Goal: Task Accomplishment & Management: Complete application form

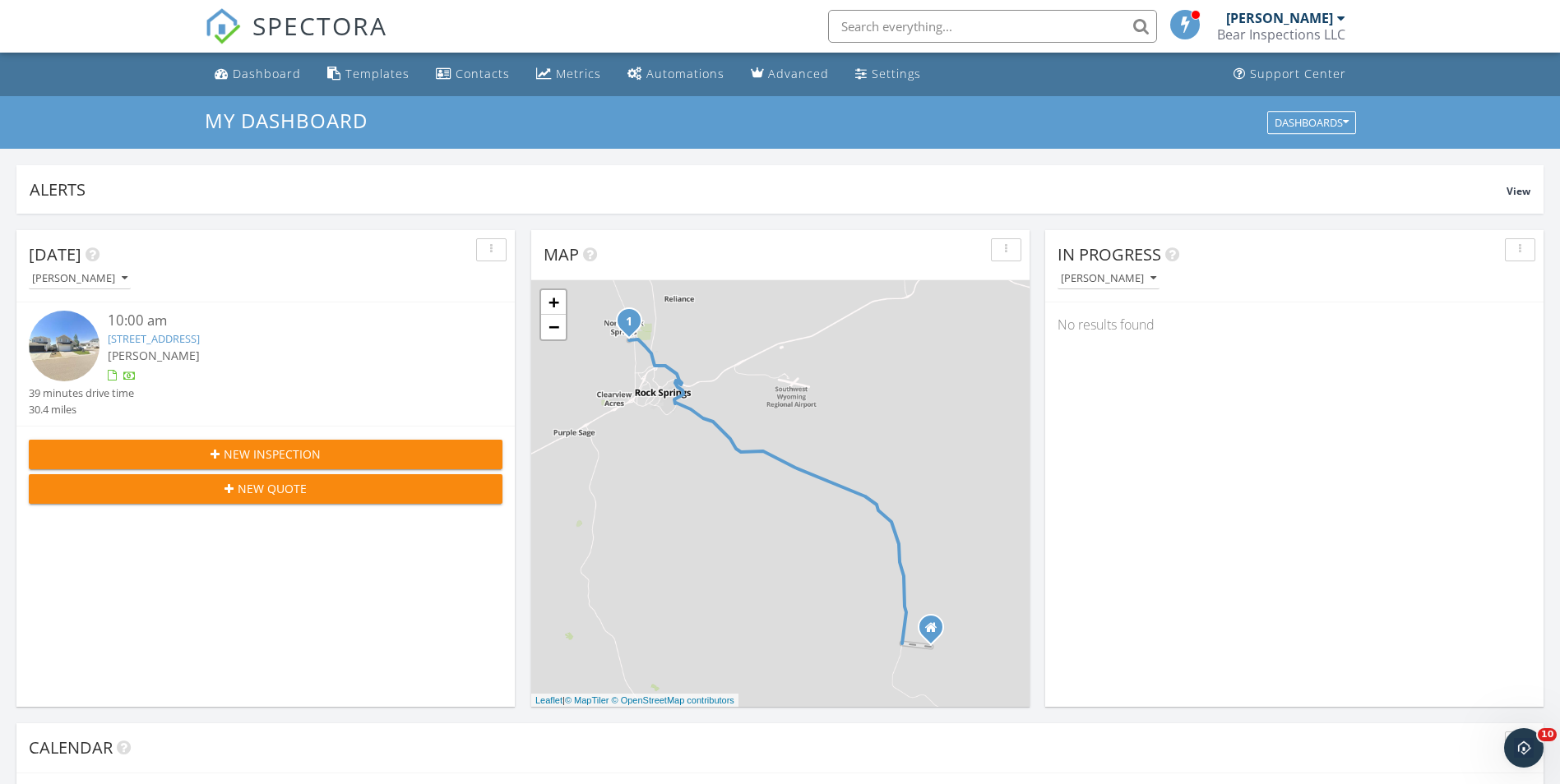
click at [276, 462] on span "New Inspection" at bounding box center [272, 454] width 97 height 17
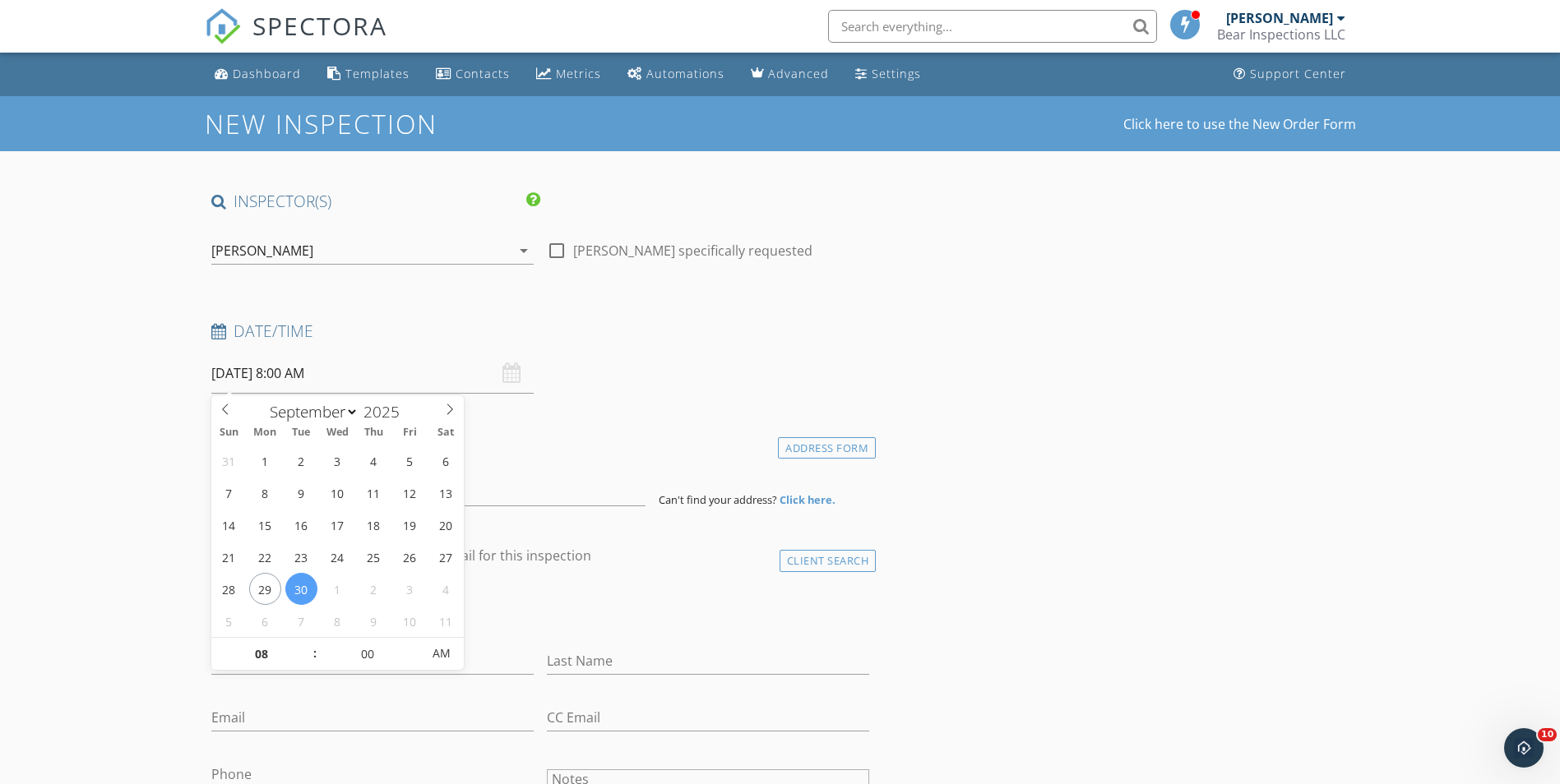
click at [366, 367] on input "[DATE] 8:00 AM" at bounding box center [372, 373] width 322 height 40
select select "9"
type input "[DATE] 8:00 AM"
type input "09"
type input "[DATE] 9:00 AM"
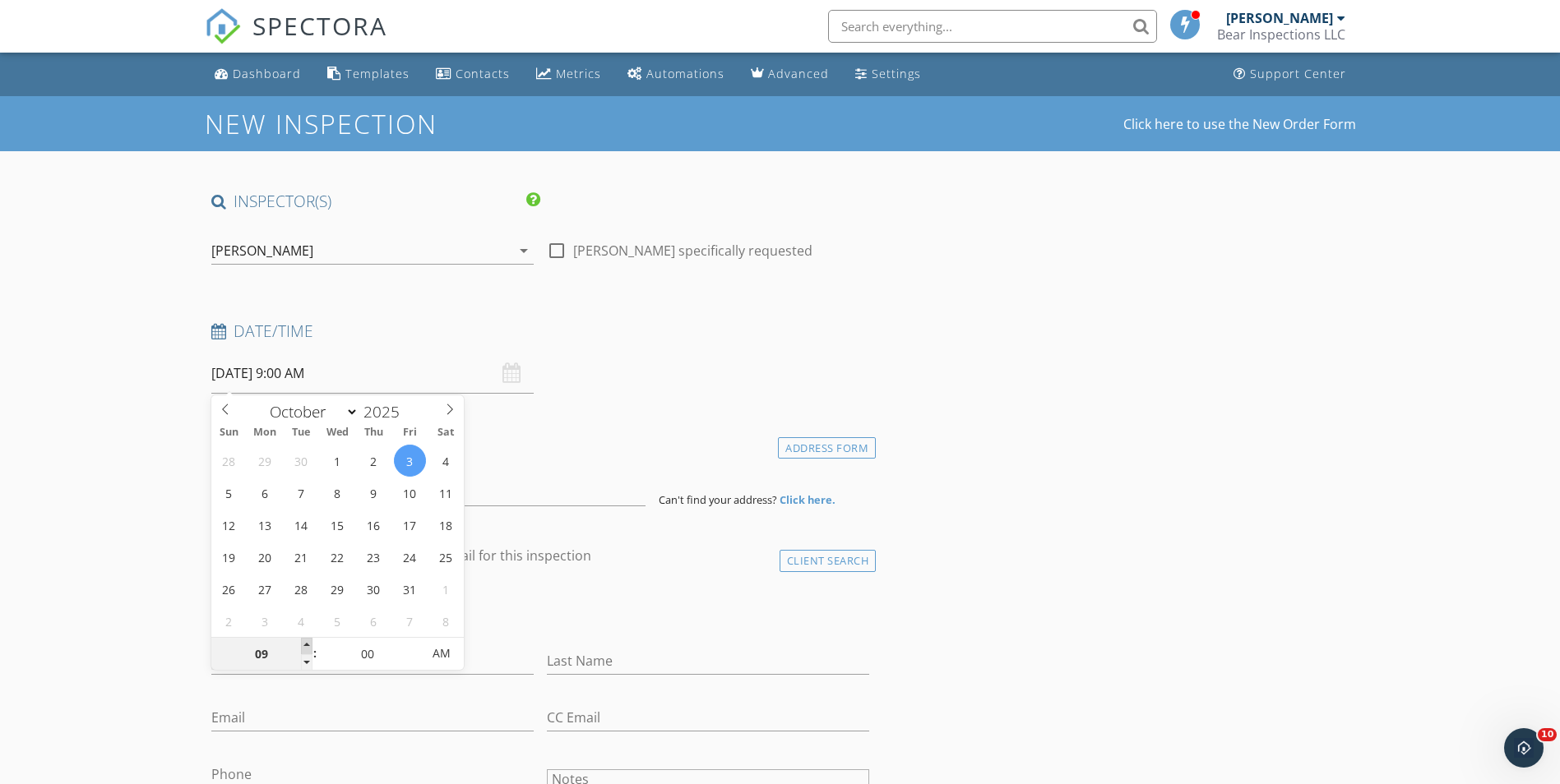
click at [308, 646] on span at bounding box center [307, 646] width 12 height 16
type input "10"
type input "[DATE] 10:00 AM"
click at [308, 646] on span at bounding box center [307, 646] width 12 height 16
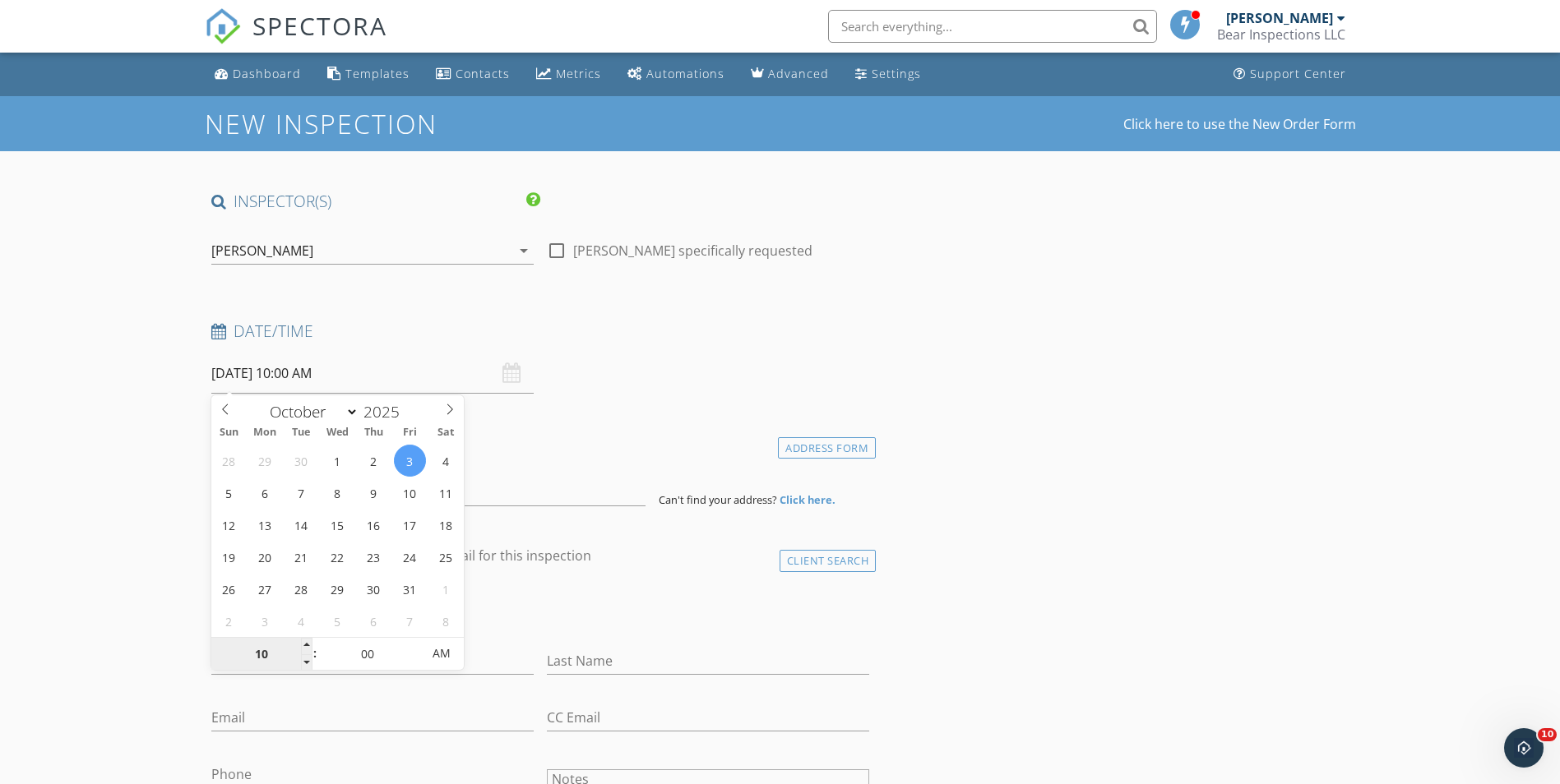
click at [298, 490] on input at bounding box center [428, 486] width 434 height 40
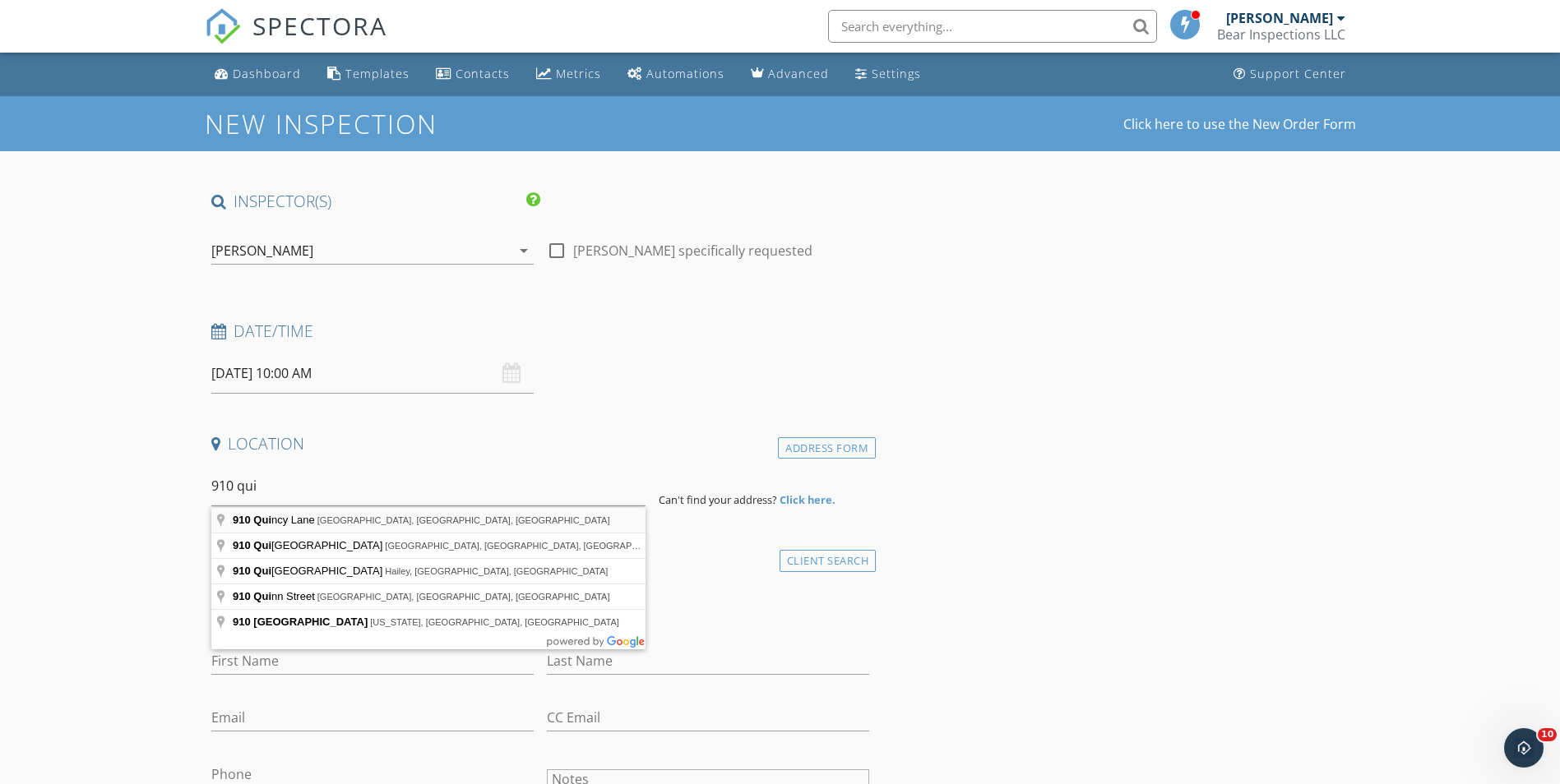
type input "[STREET_ADDRESS][PERSON_NAME]"
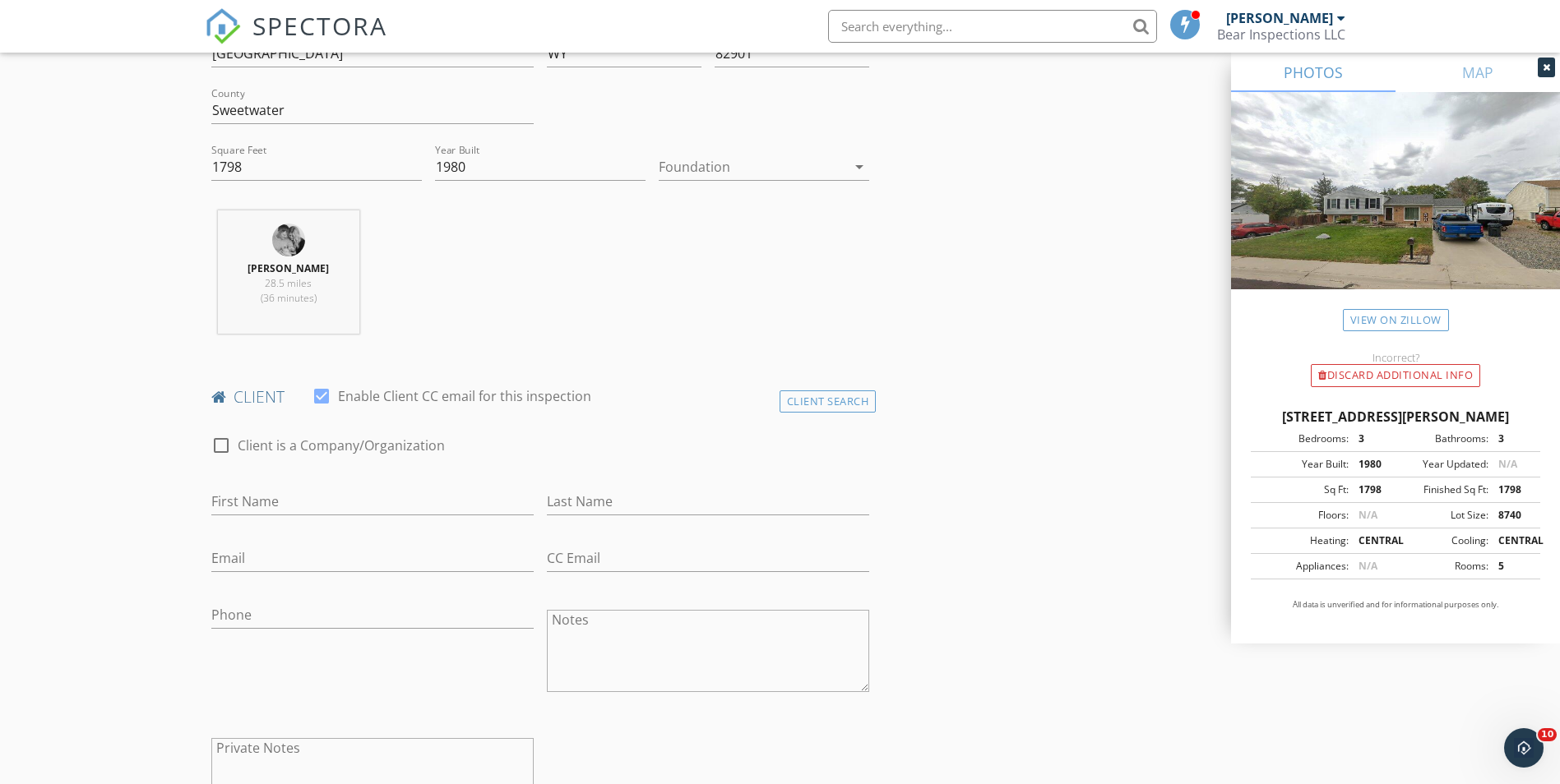
scroll to position [657, 0]
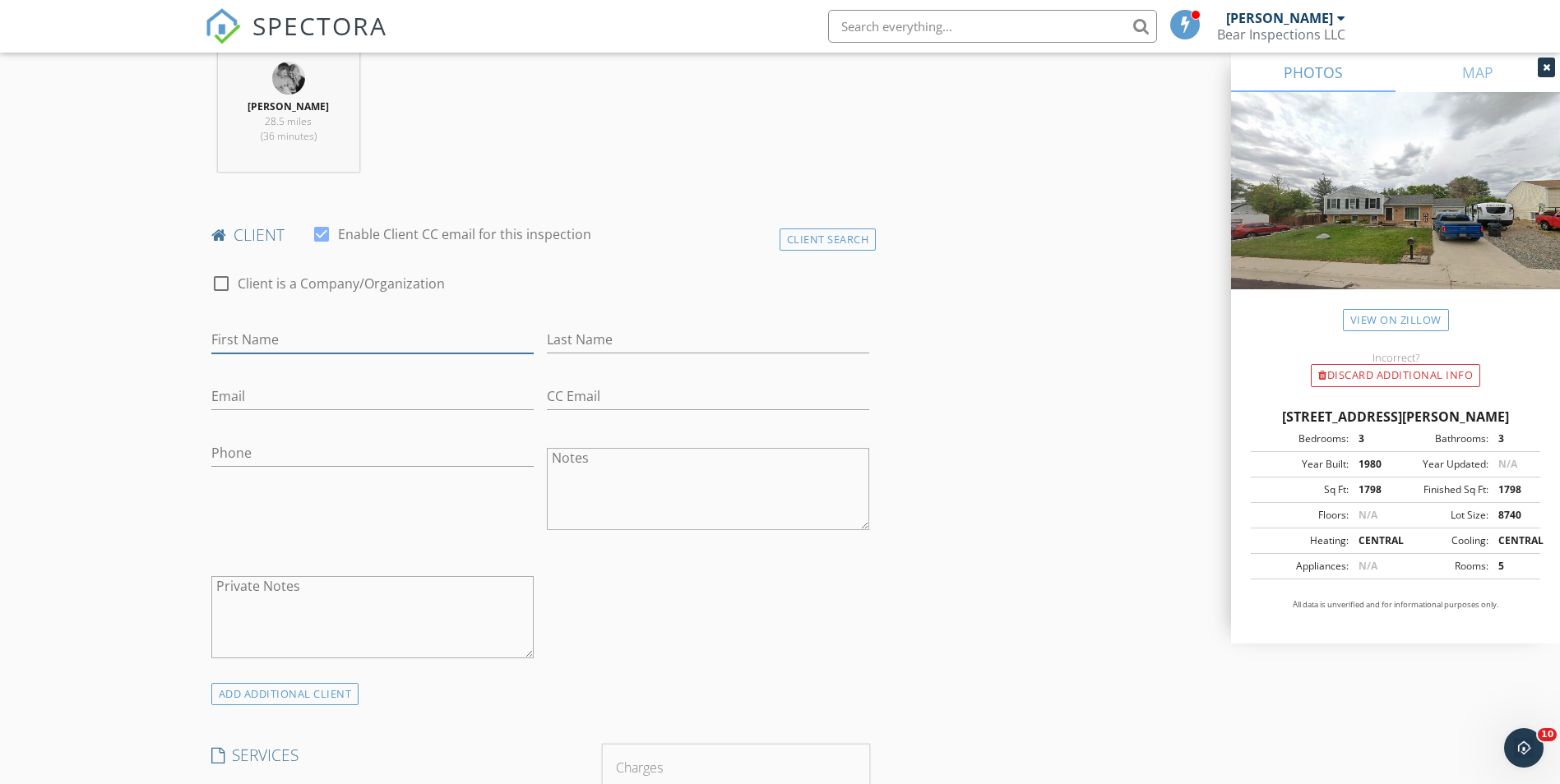
click at [370, 346] on input "First Name" at bounding box center [372, 340] width 322 height 27
type input "Hunter"
type input "[PERSON_NAME]"
type input "H"
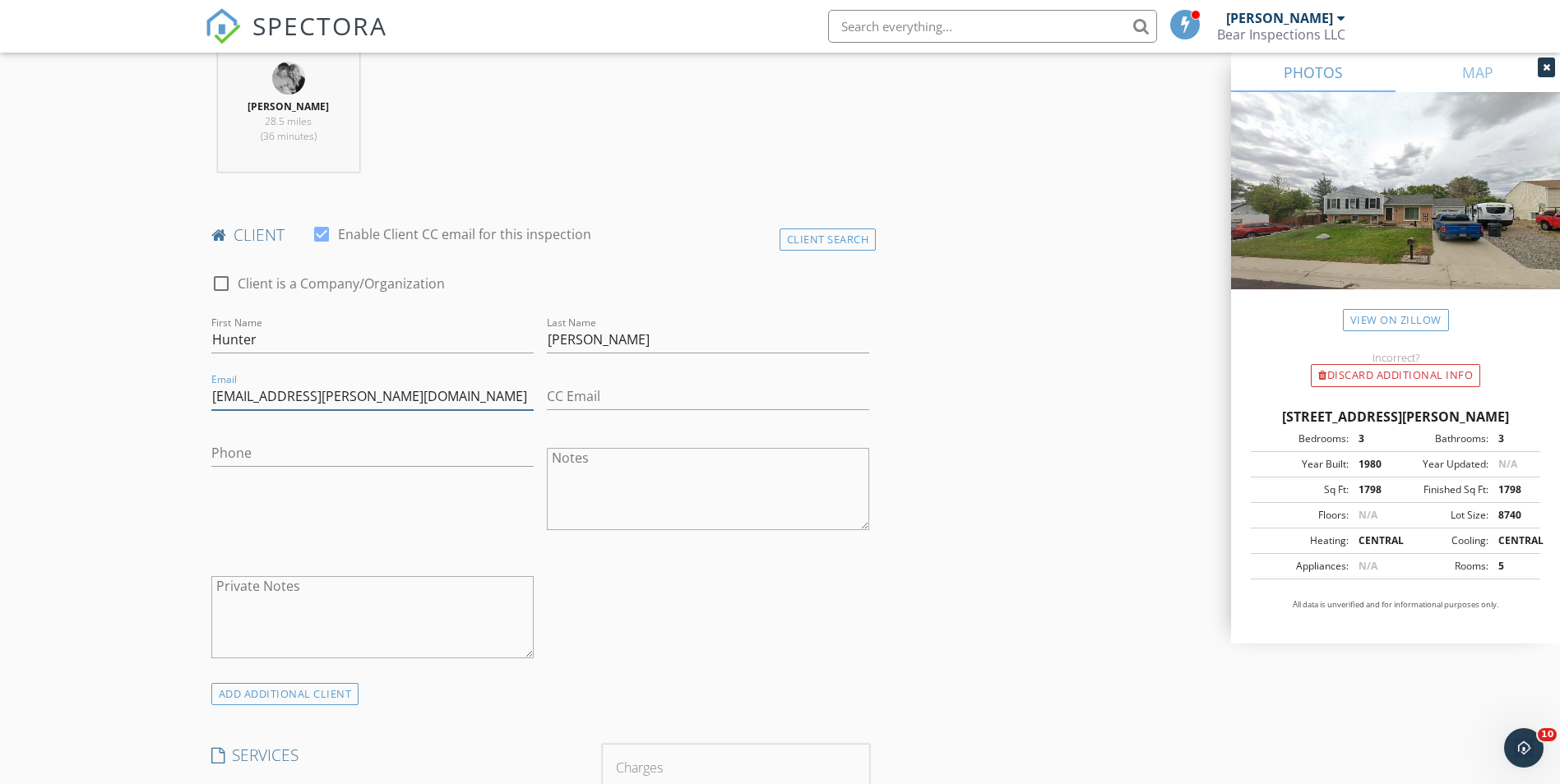
type input "[EMAIL_ADDRESS][PERSON_NAME][DOMAIN_NAME]"
click at [294, 444] on input "Phone" at bounding box center [372, 454] width 322 height 27
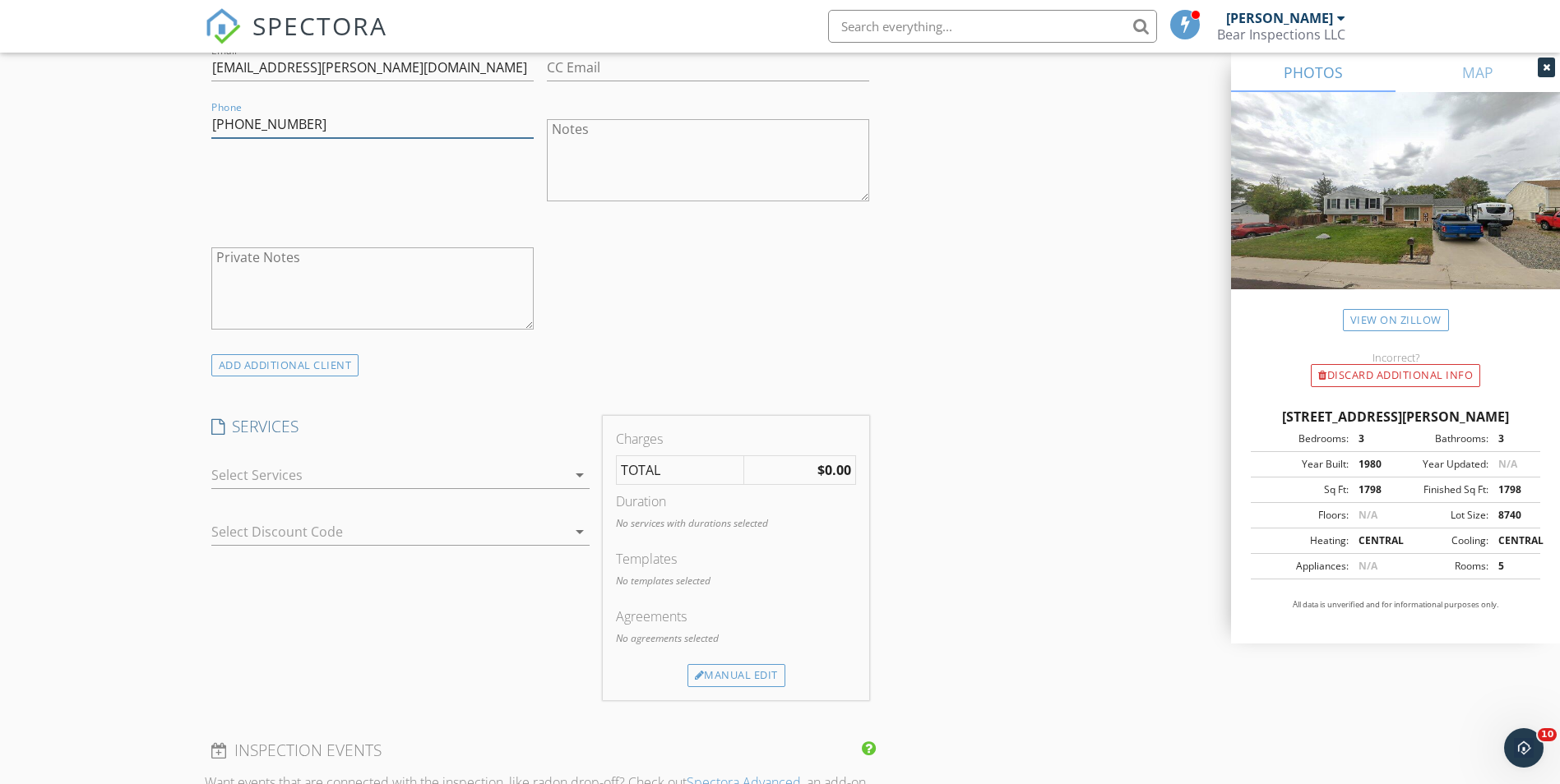
type input "[PHONE_NUMBER]"
click at [338, 476] on div at bounding box center [389, 475] width 355 height 26
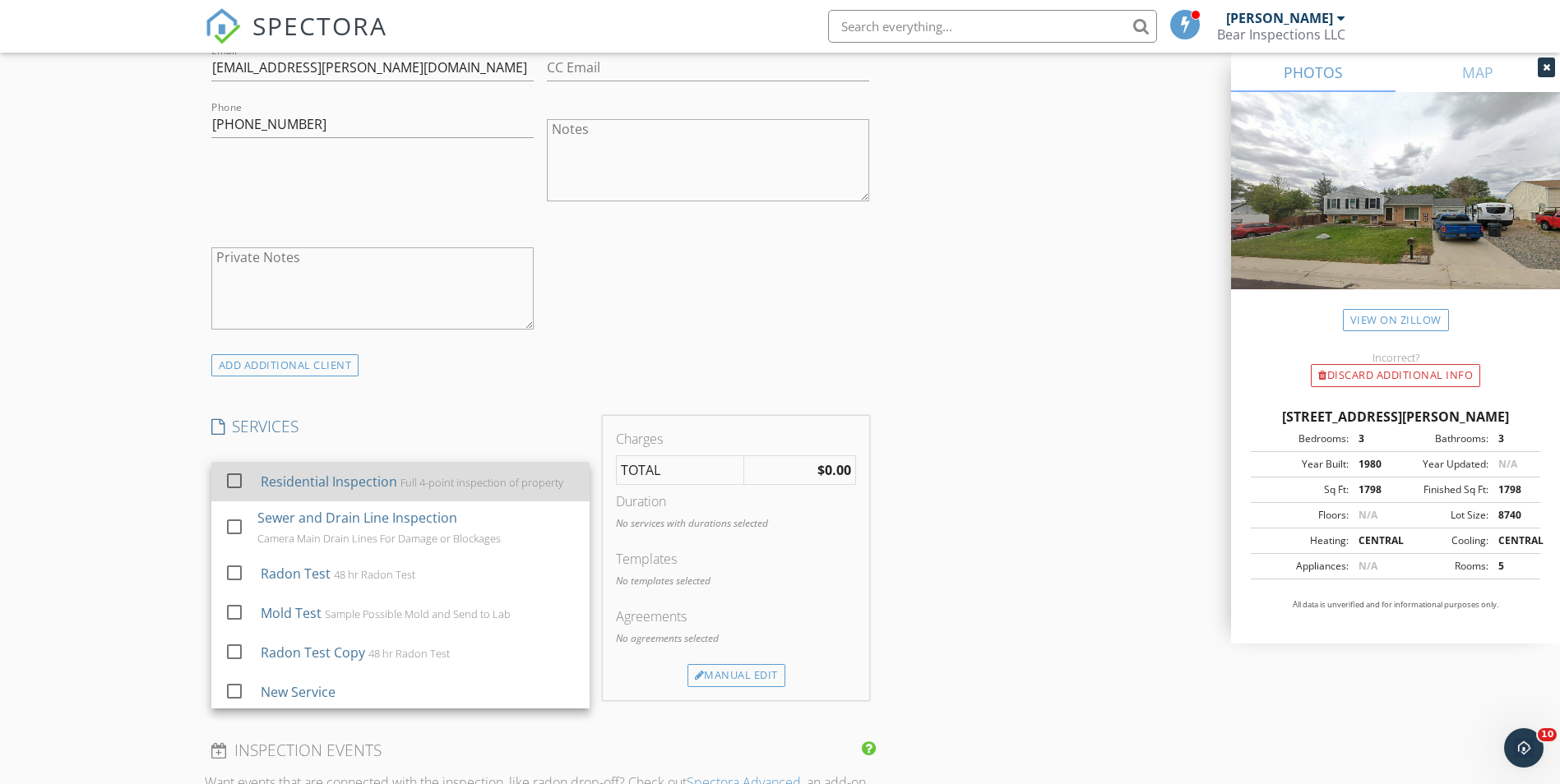
click at [328, 479] on div "Residential Inspection" at bounding box center [328, 482] width 137 height 20
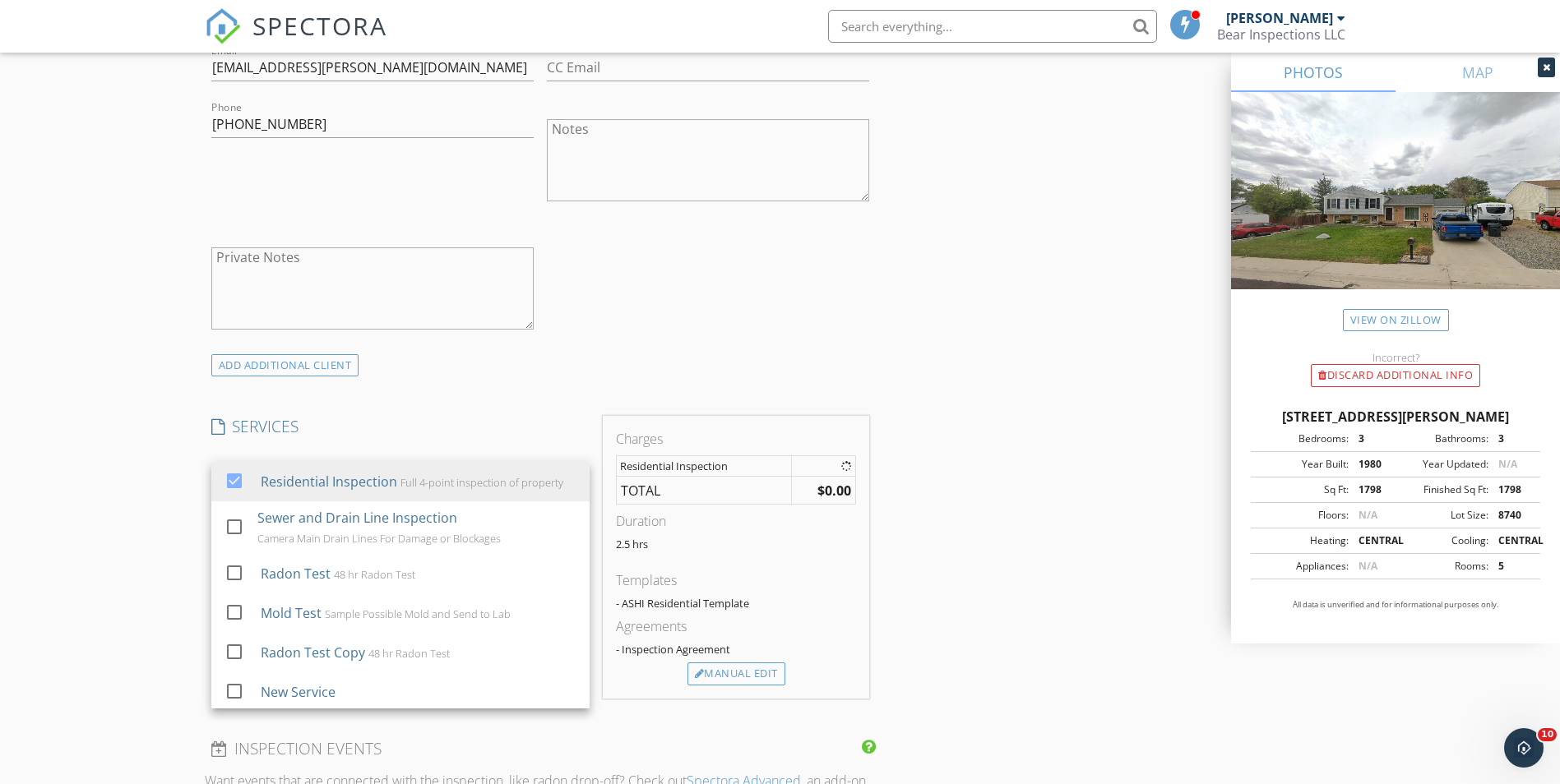
click at [178, 499] on div "New Inspection Click here to use the New Order Form INSPECTOR(S) check_box [PER…" at bounding box center [780, 551] width 1560 height 2884
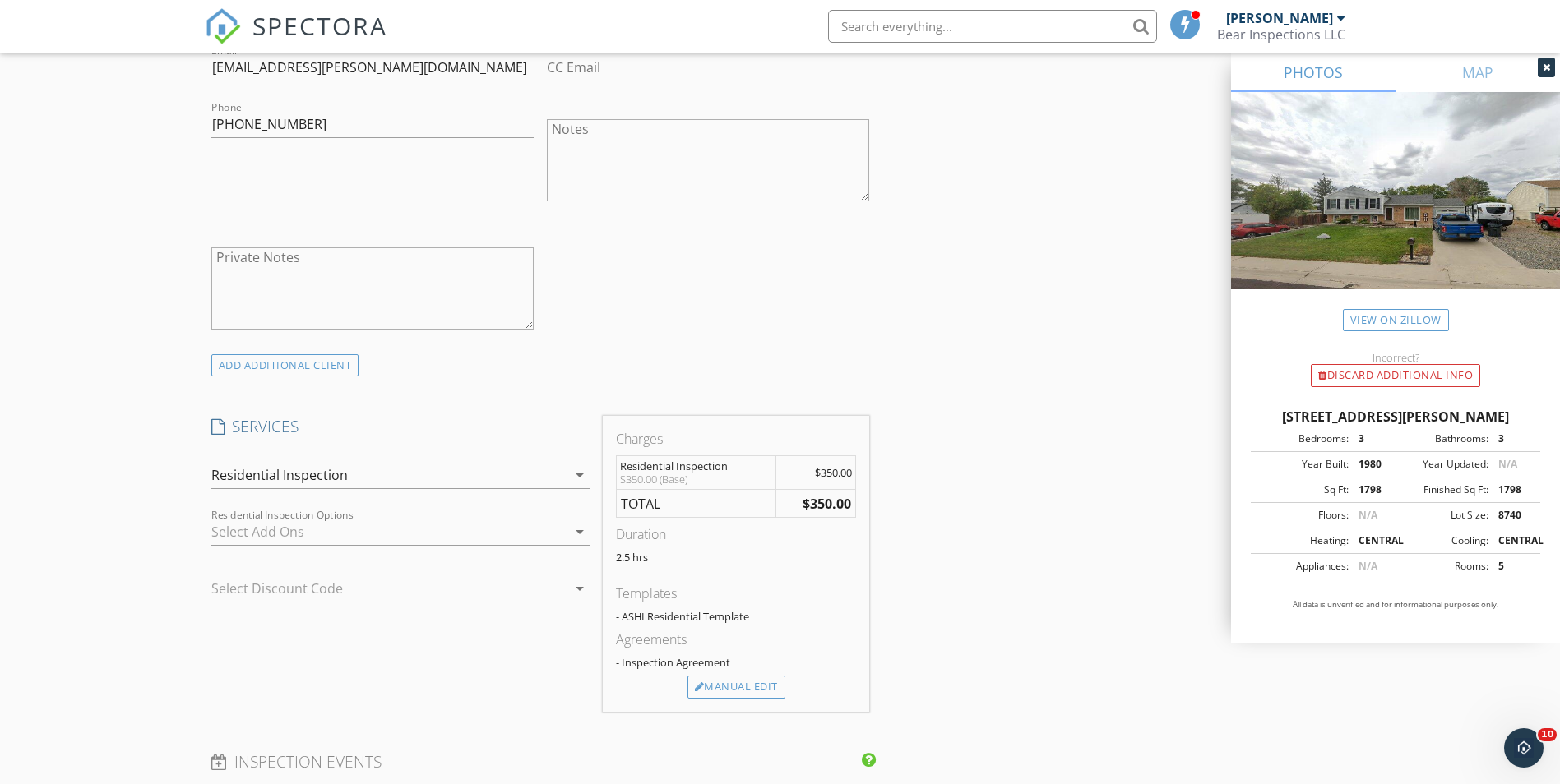
click at [268, 550] on div "Residential Inspection Options arrow_drop_down" at bounding box center [400, 540] width 378 height 43
click at [268, 536] on div at bounding box center [389, 532] width 355 height 26
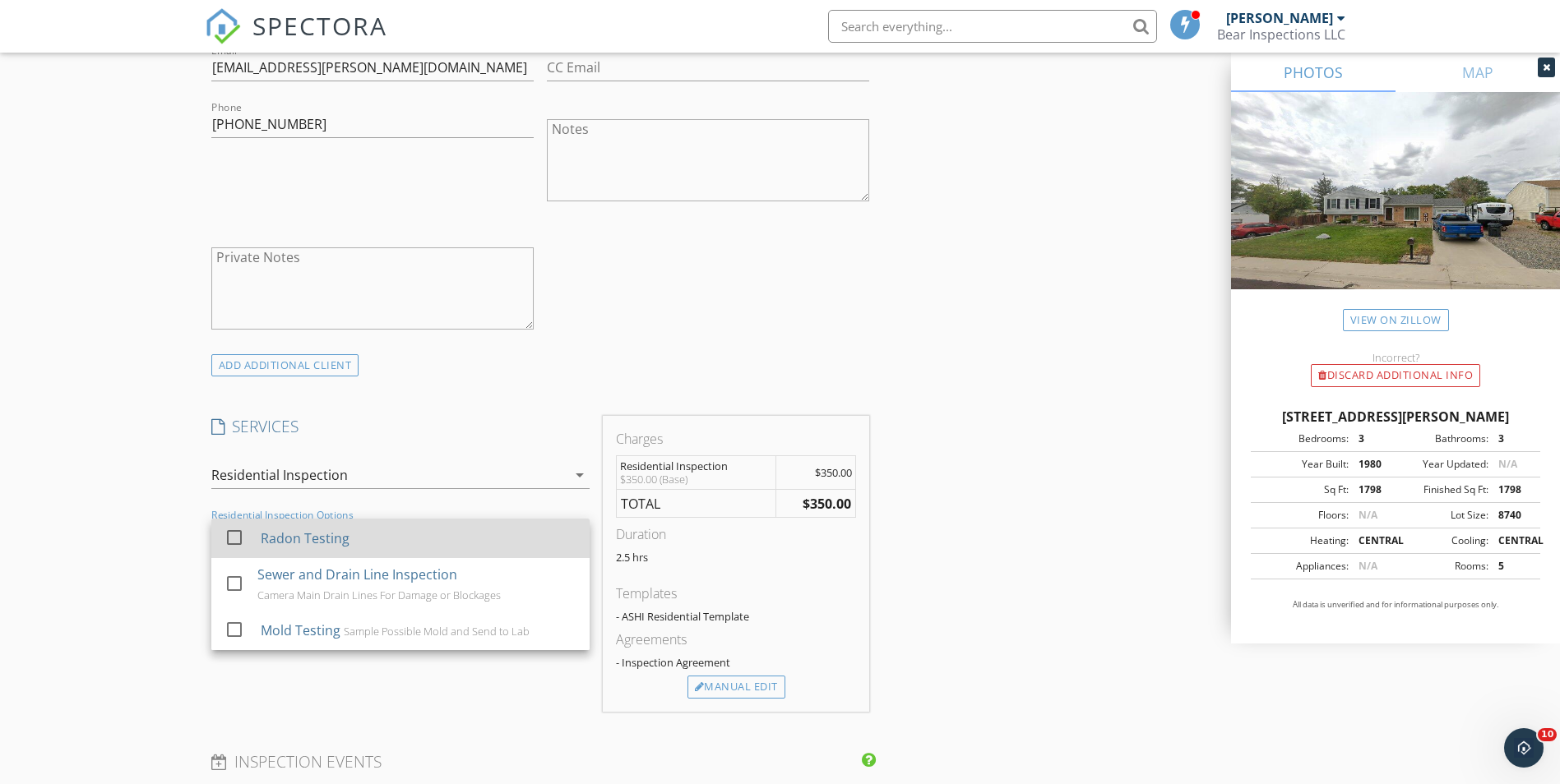
click at [268, 537] on div "Radon Testing" at bounding box center [304, 538] width 89 height 20
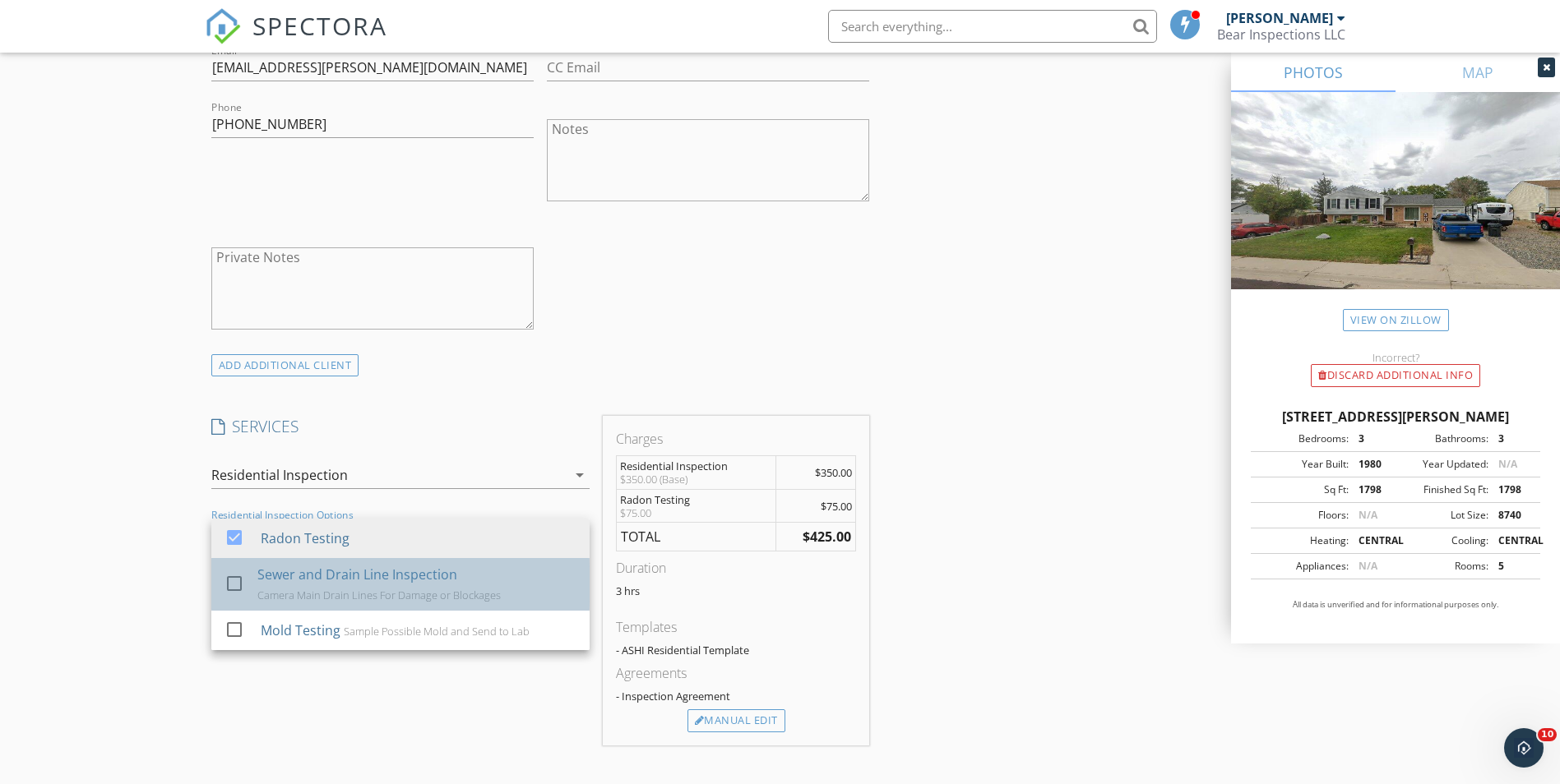
click at [266, 568] on div "Sewer and Drain Line Inspection" at bounding box center [357, 574] width 200 height 20
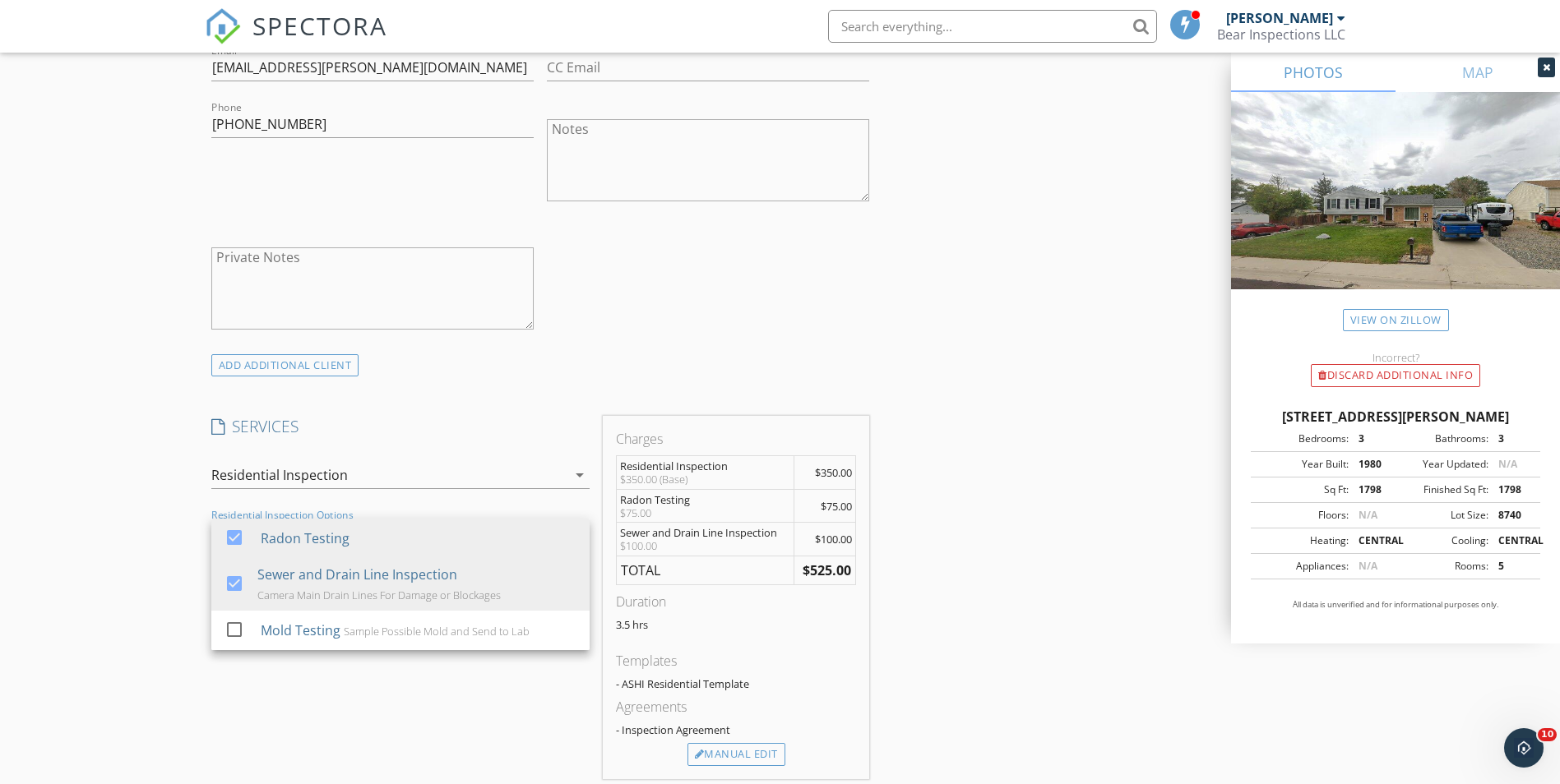
click at [133, 566] on div "New Inspection Click here to use the New Order Form INSPECTOR(S) check_box [PER…" at bounding box center [780, 592] width 1560 height 2964
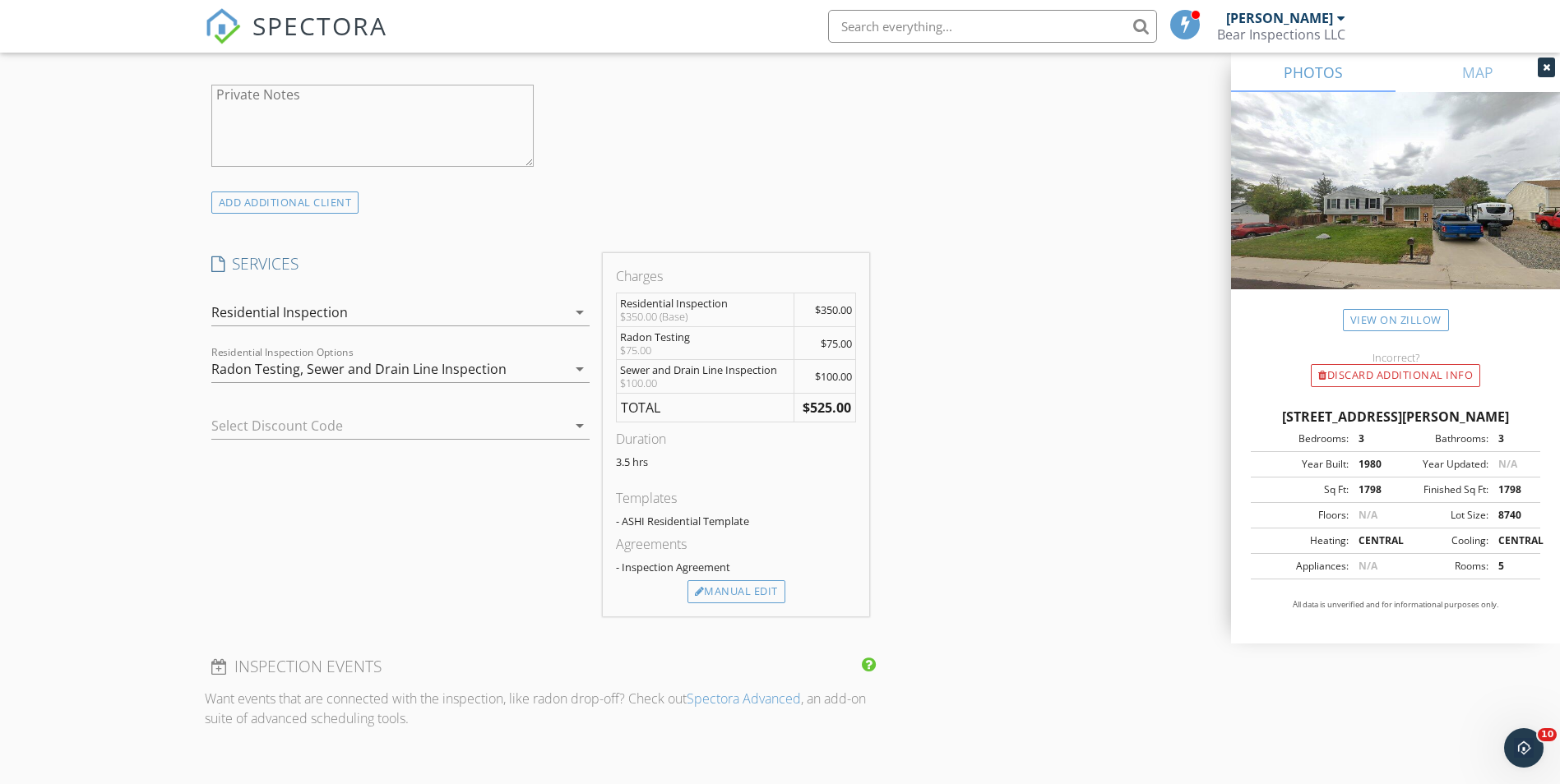
scroll to position [1151, 0]
click at [757, 603] on div "Charges Residential Inspection $350.00 (Base) $350.00 Radon Testing $75.00 $75.…" at bounding box center [736, 432] width 267 height 363
click at [759, 583] on div "Manual Edit" at bounding box center [736, 589] width 98 height 23
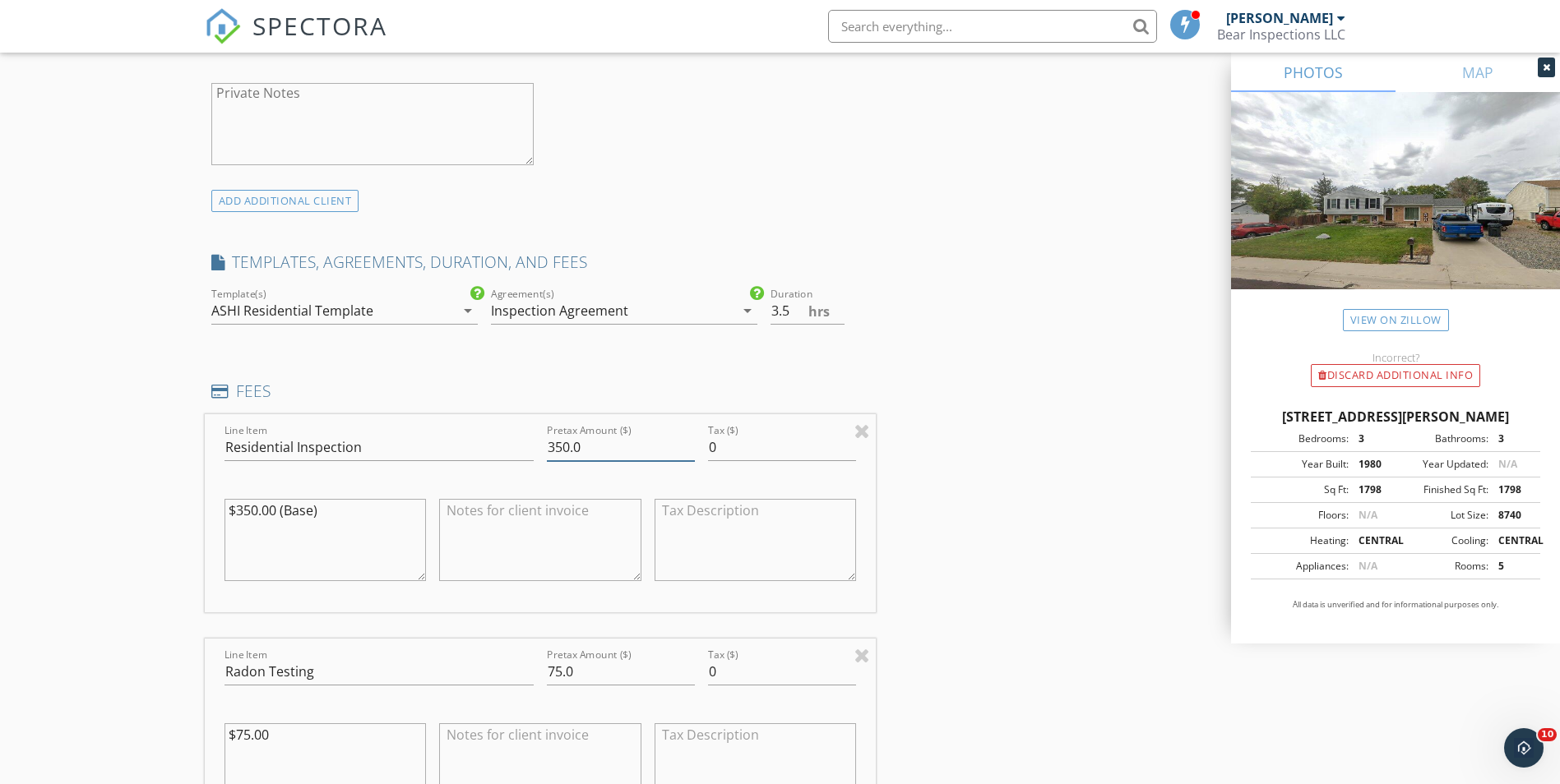
click at [586, 444] on input "350.0" at bounding box center [621, 448] width 148 height 27
type input "3"
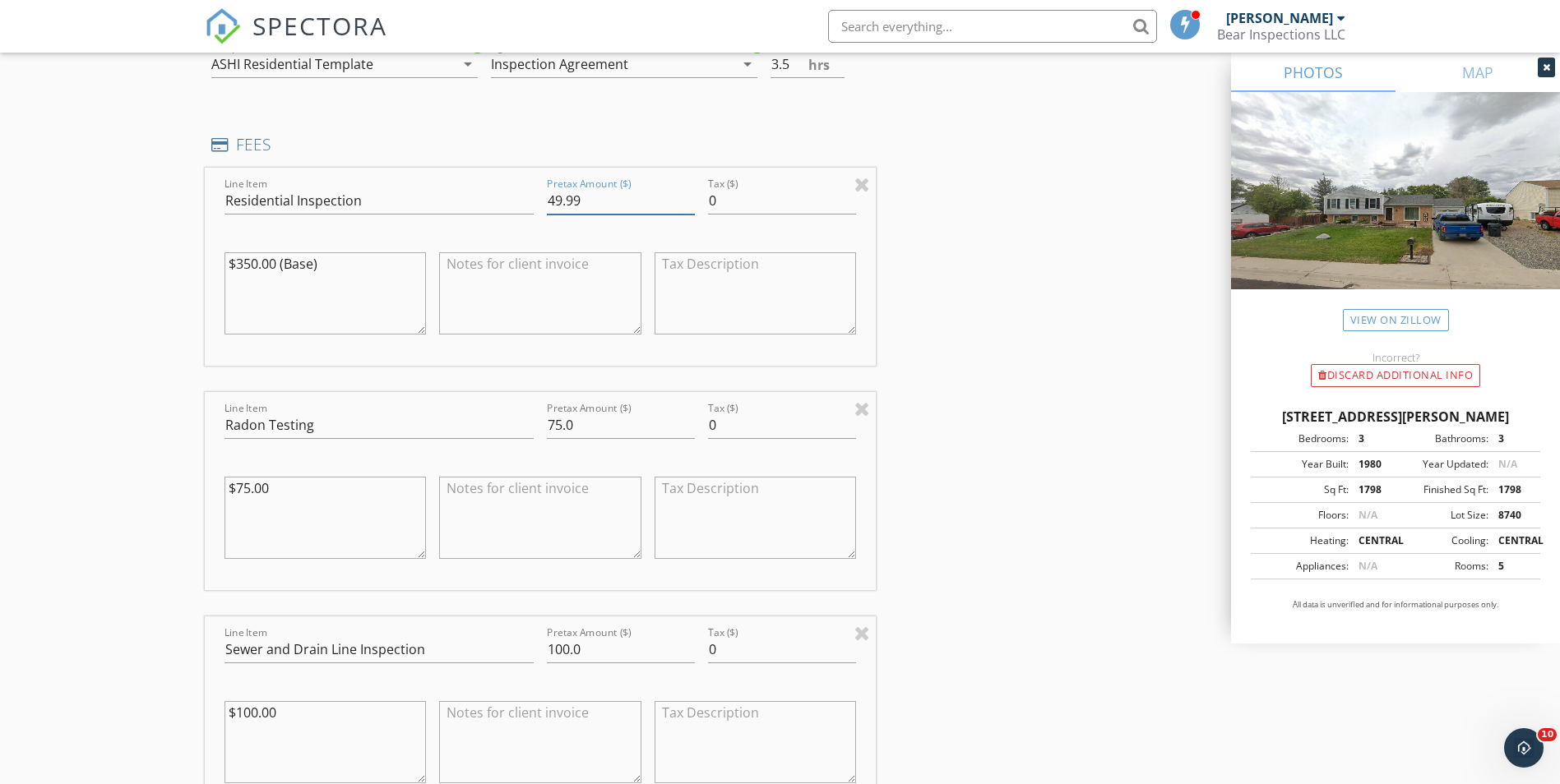
type input "49.99"
drag, startPoint x: 609, startPoint y: 411, endPoint x: 606, endPoint y: 427, distance: 16.3
click at [609, 414] on input "75.0" at bounding box center [621, 426] width 148 height 27
type input "7"
type input "50.00"
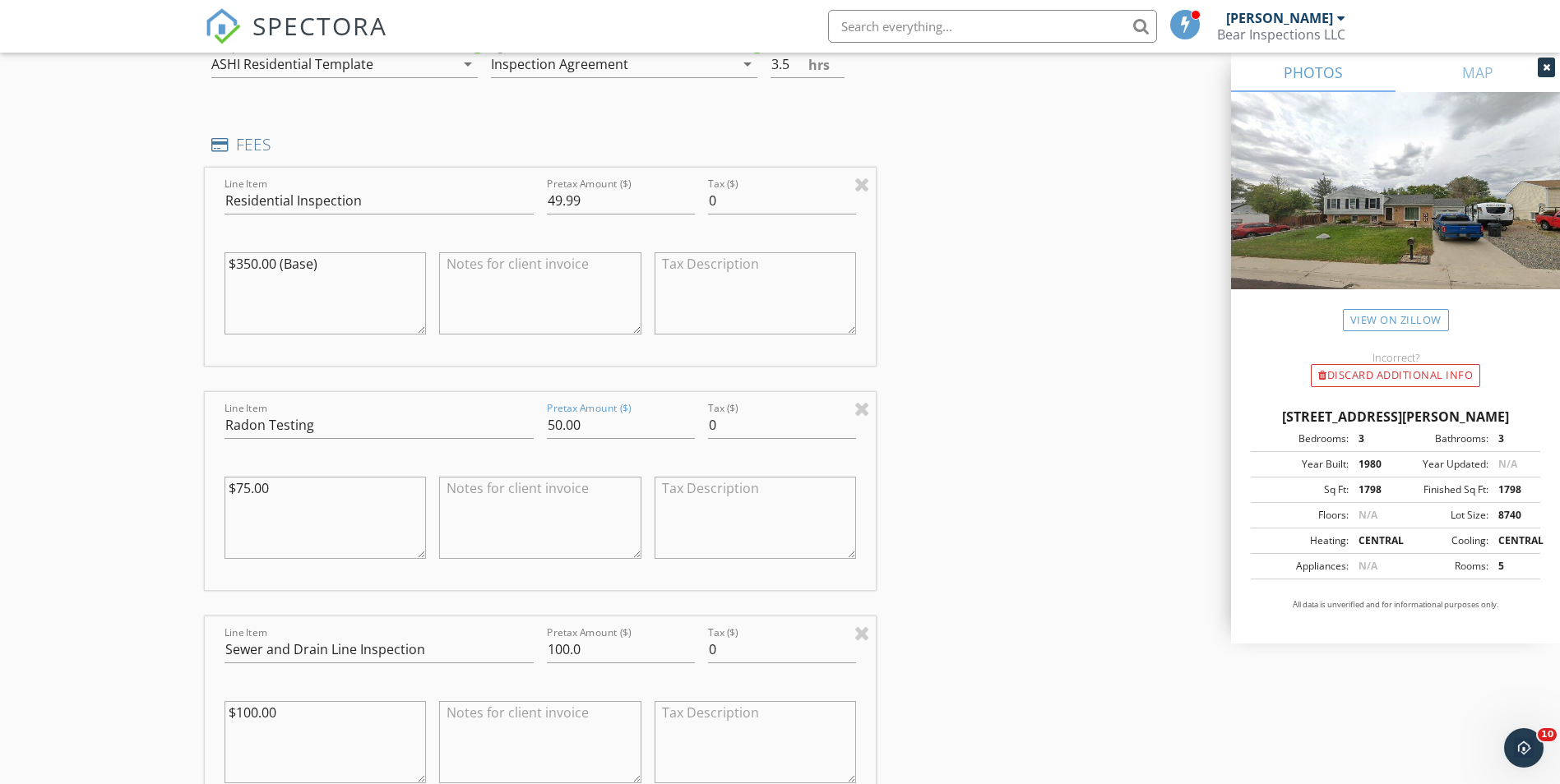
click at [307, 491] on textarea "$75.00" at bounding box center [325, 517] width 202 height 82
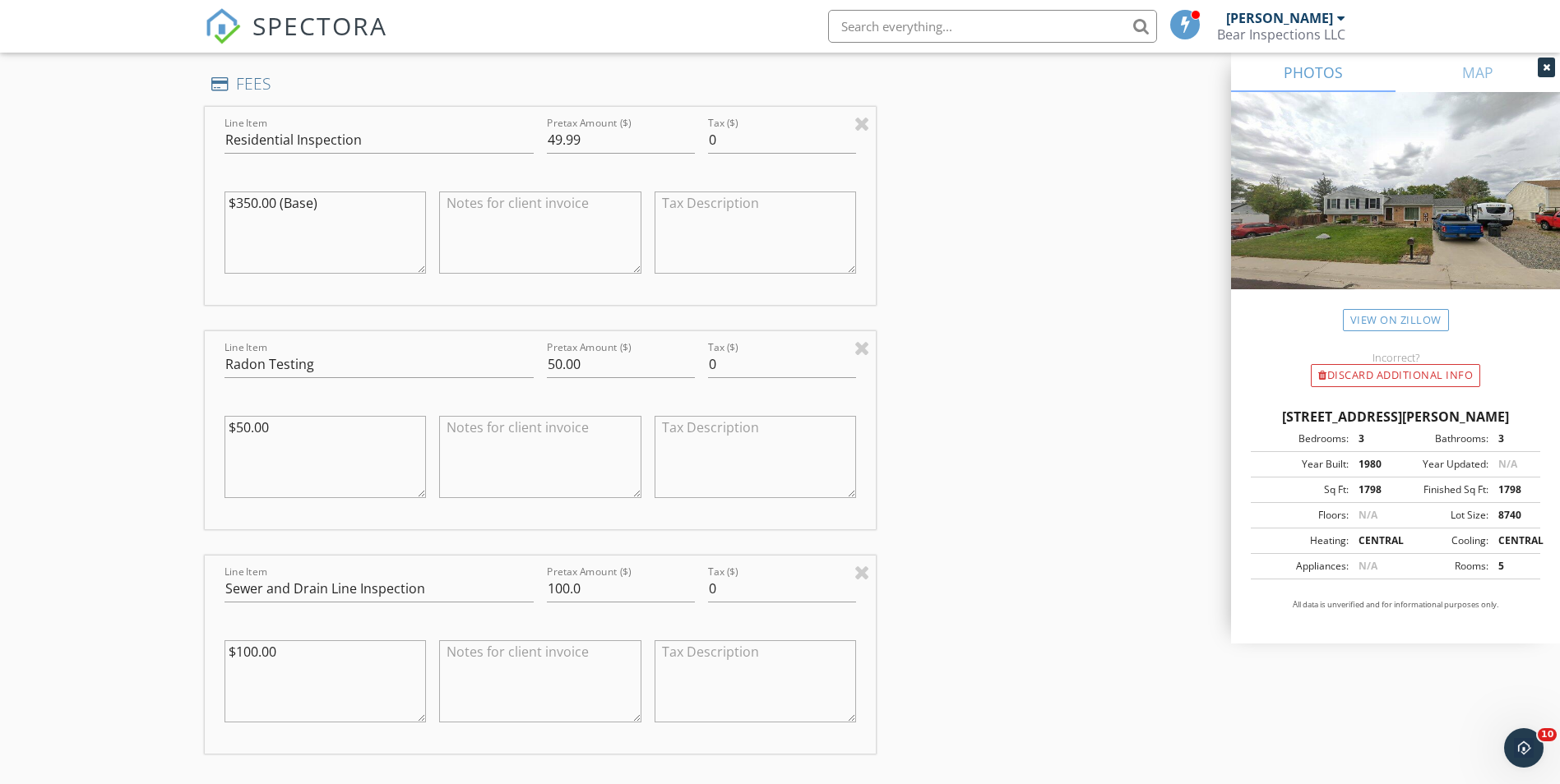
scroll to position [1727, 0]
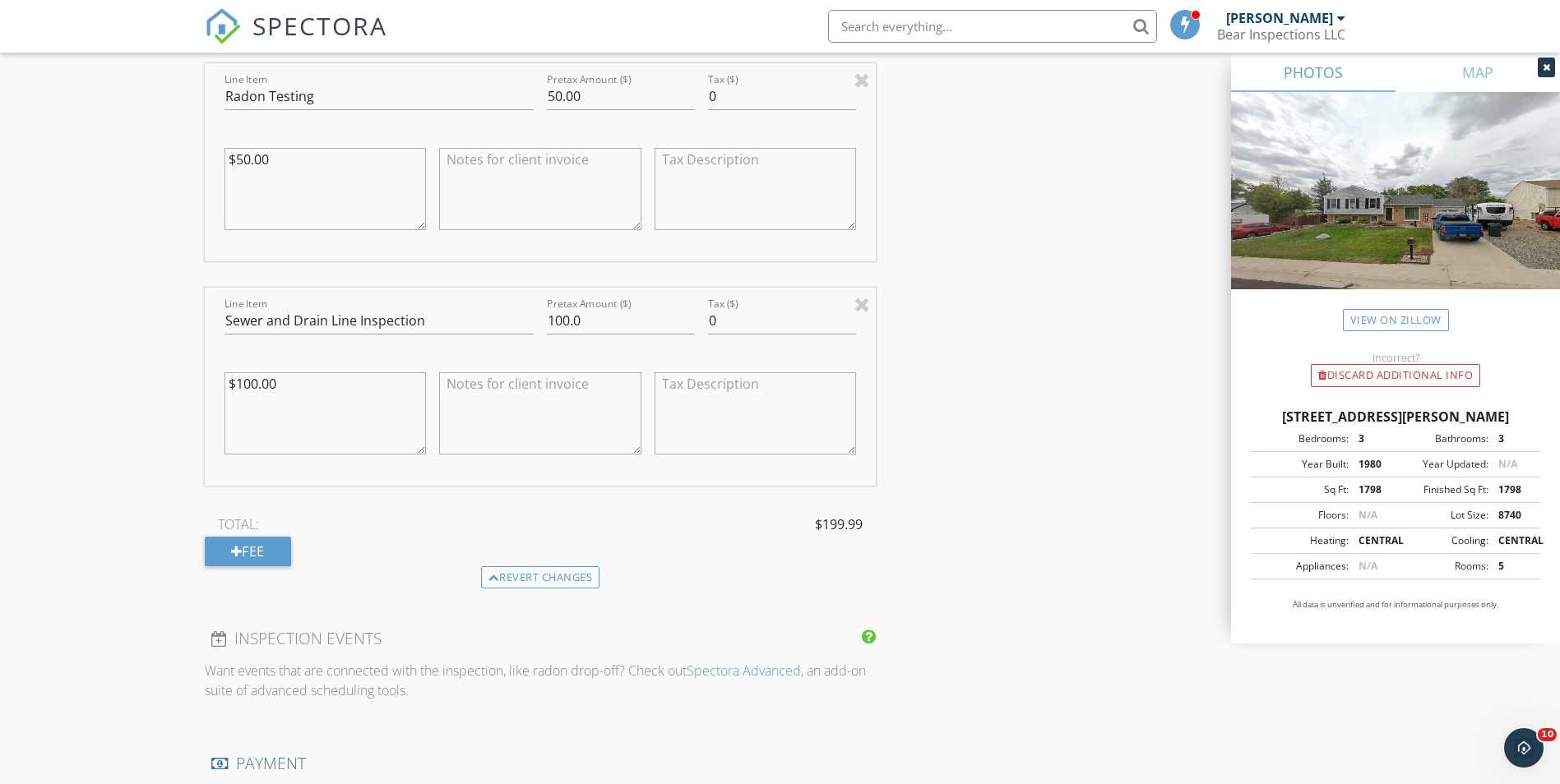
type textarea "$50.00"
click at [622, 320] on input "100.0" at bounding box center [621, 321] width 148 height 27
type input "1"
type input "50.00"
click at [295, 376] on textarea "$100.00" at bounding box center [325, 413] width 202 height 82
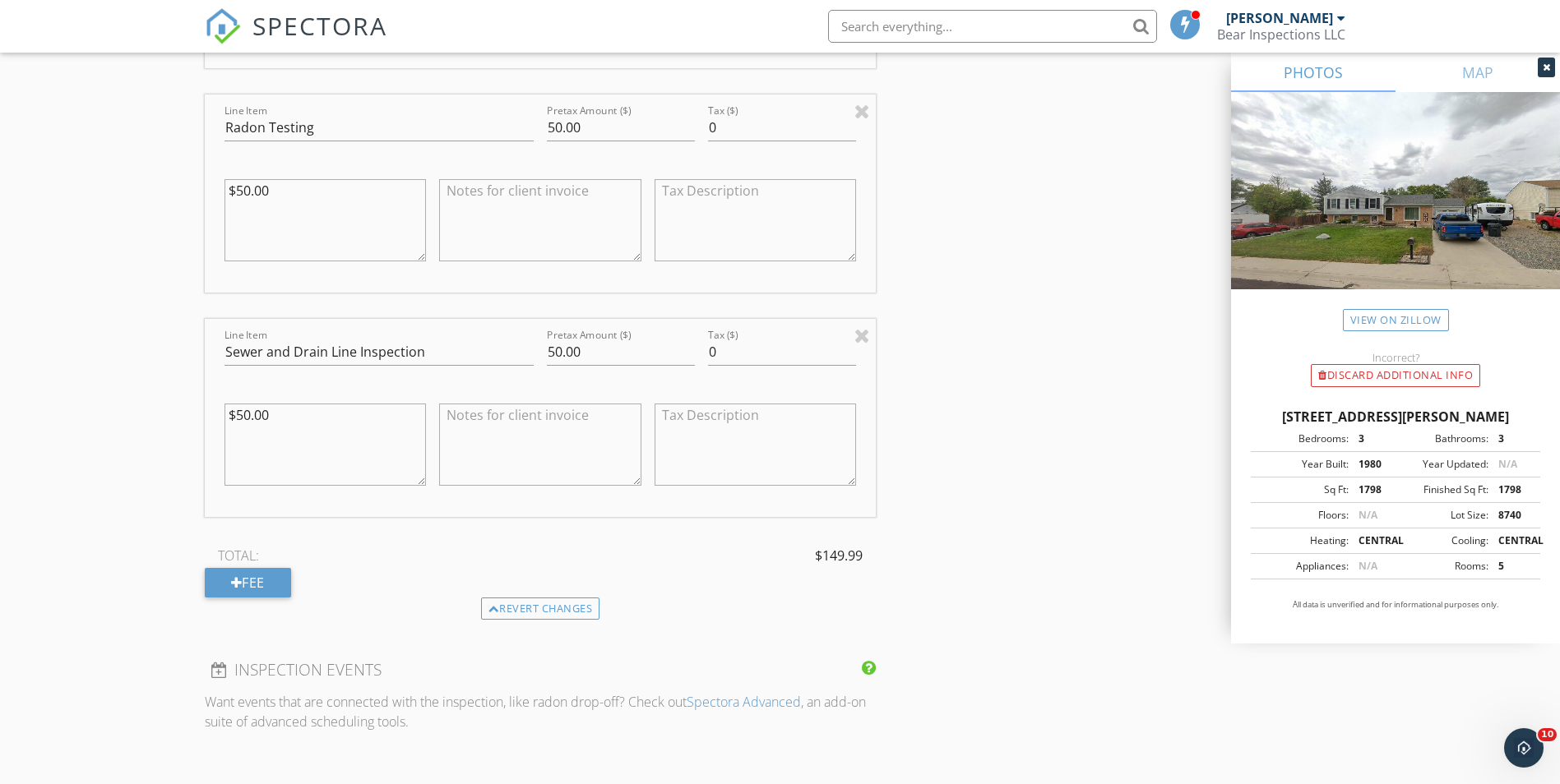
scroll to position [1397, 0]
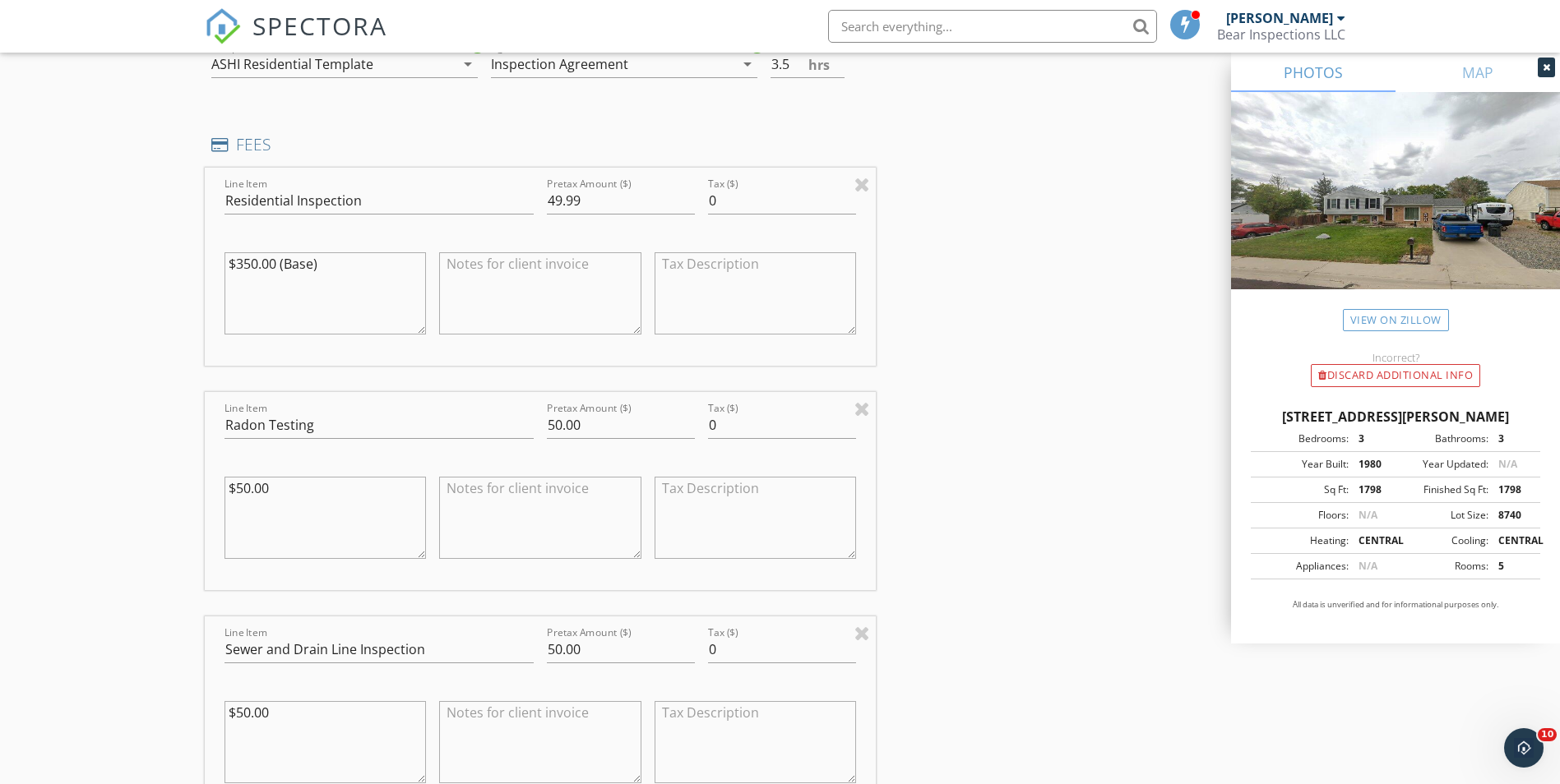
type textarea "$50.00"
click at [613, 196] on input "49.99" at bounding box center [621, 201] width 148 height 27
type input "4"
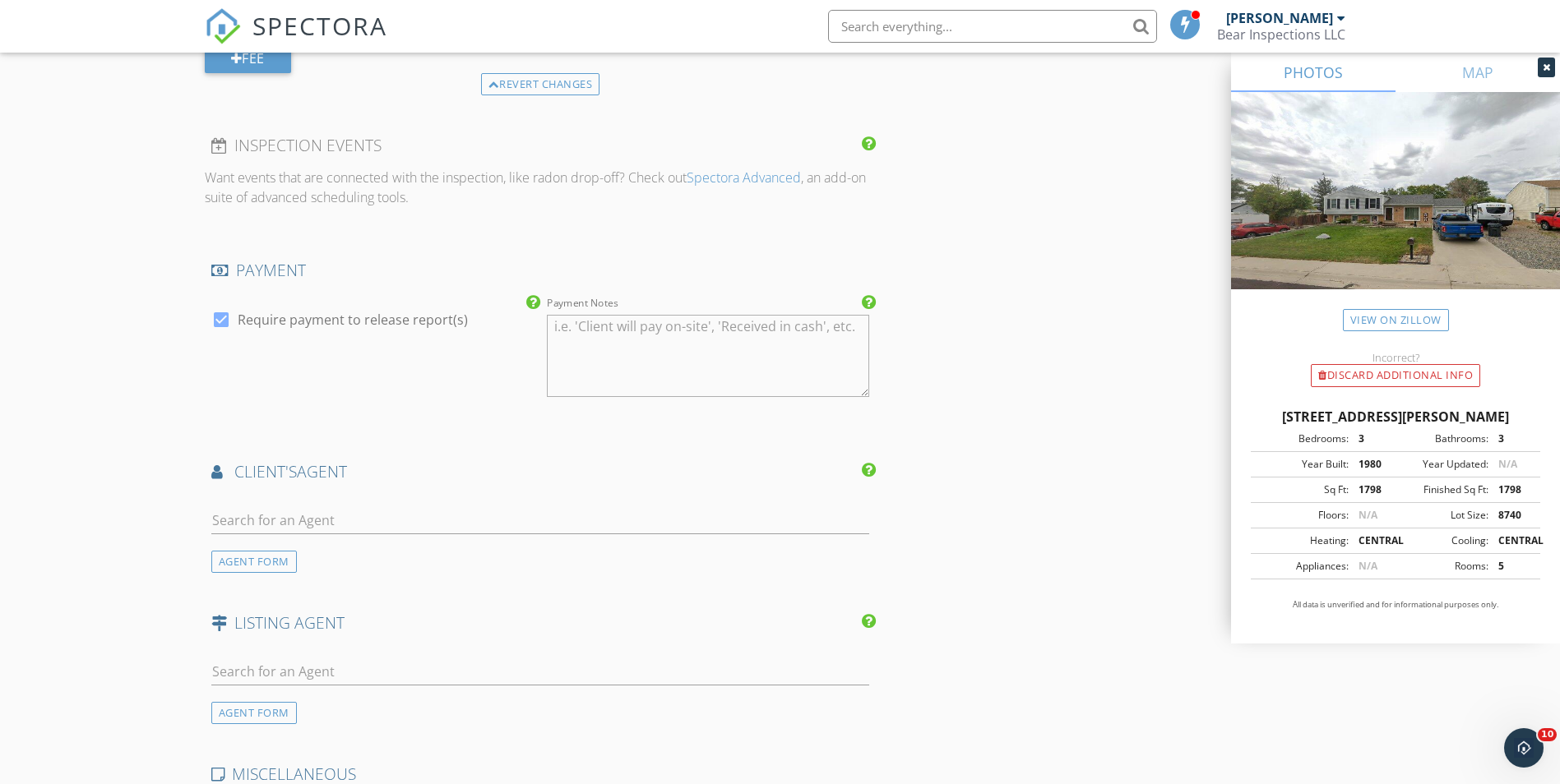
scroll to position [2631, 0]
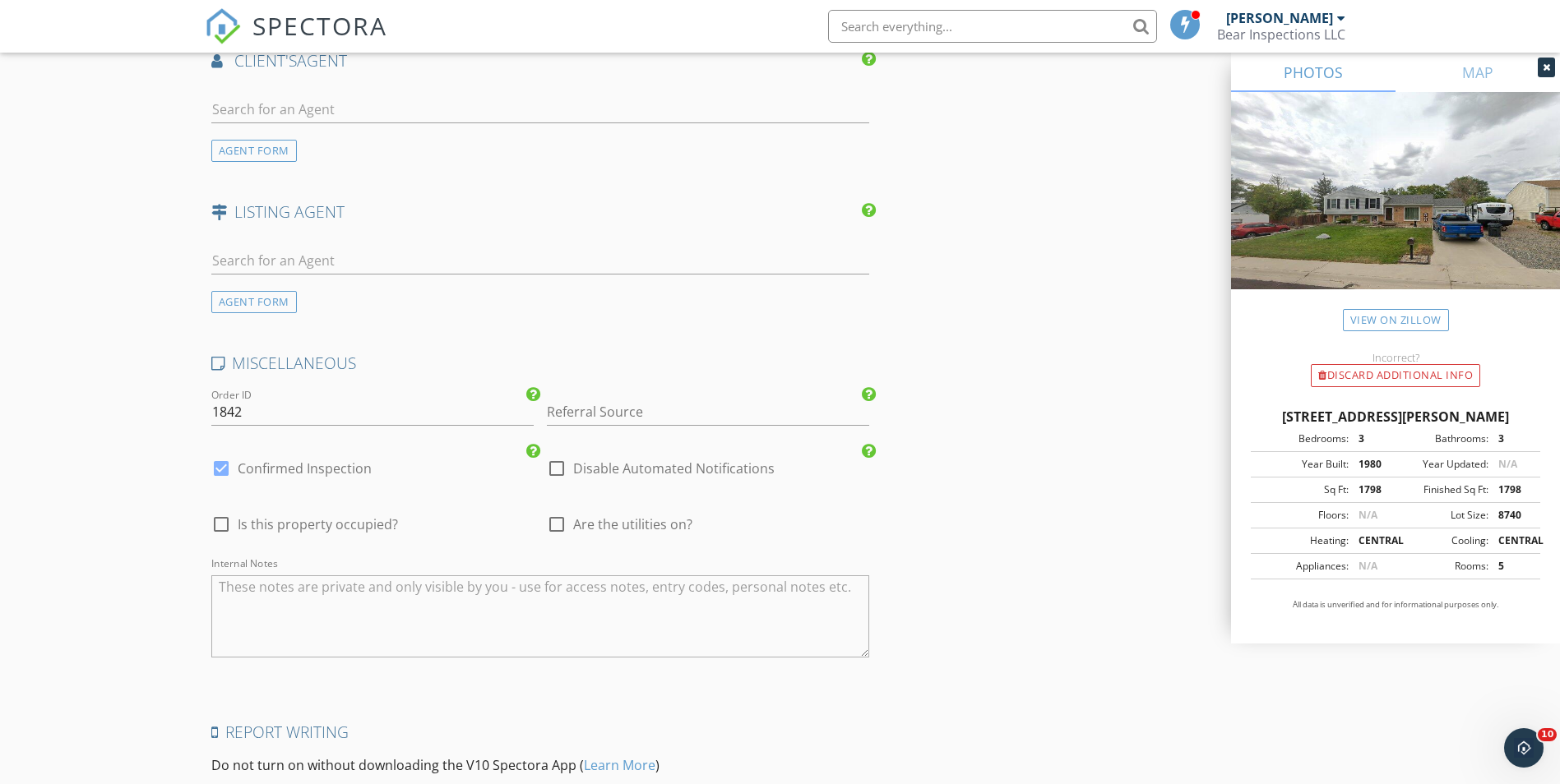
type input "50.00"
click at [405, 107] on input "text" at bounding box center [540, 110] width 658 height 27
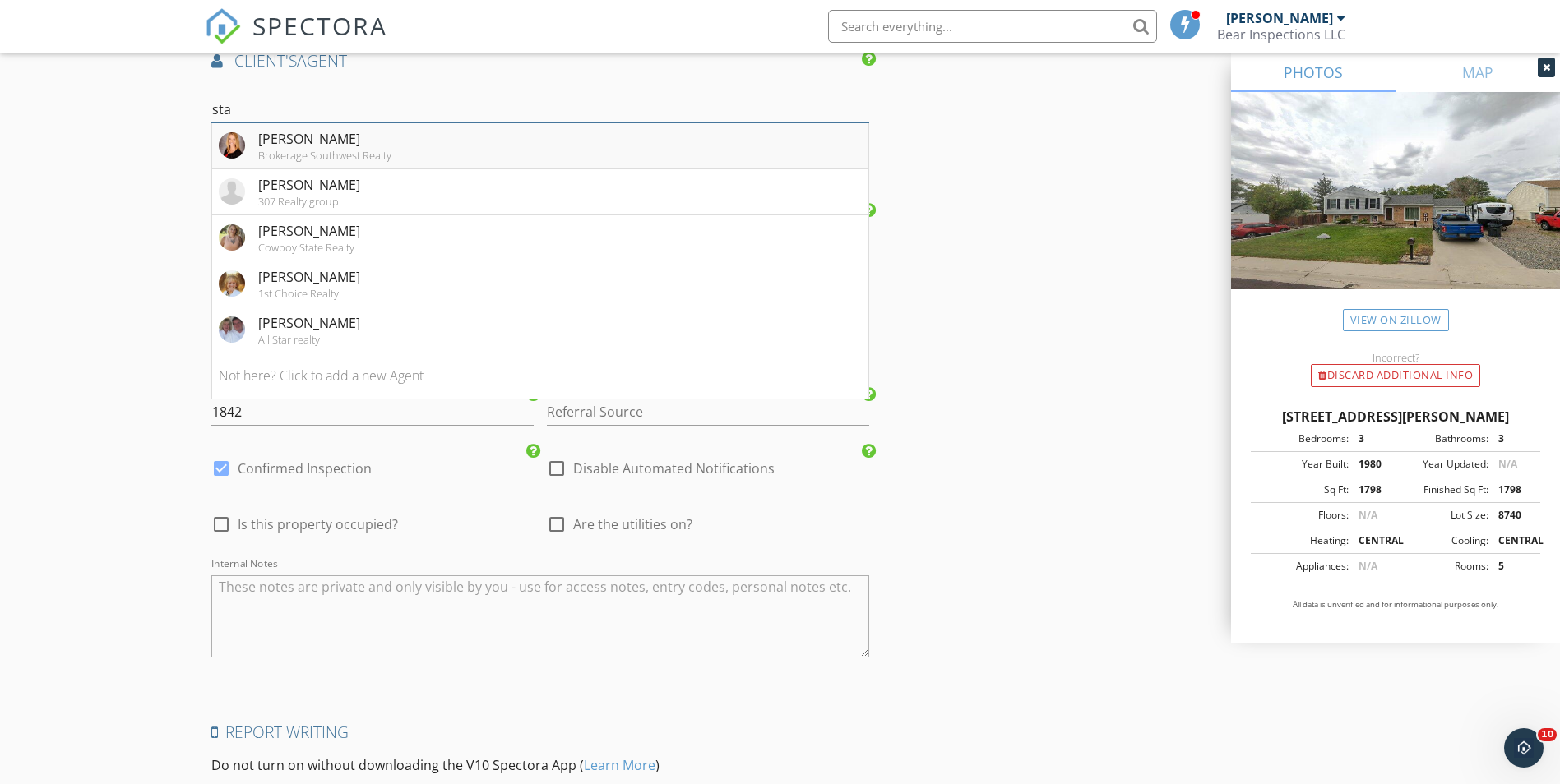
type input "sta"
click at [342, 140] on div "[PERSON_NAME]" at bounding box center [325, 138] width 133 height 20
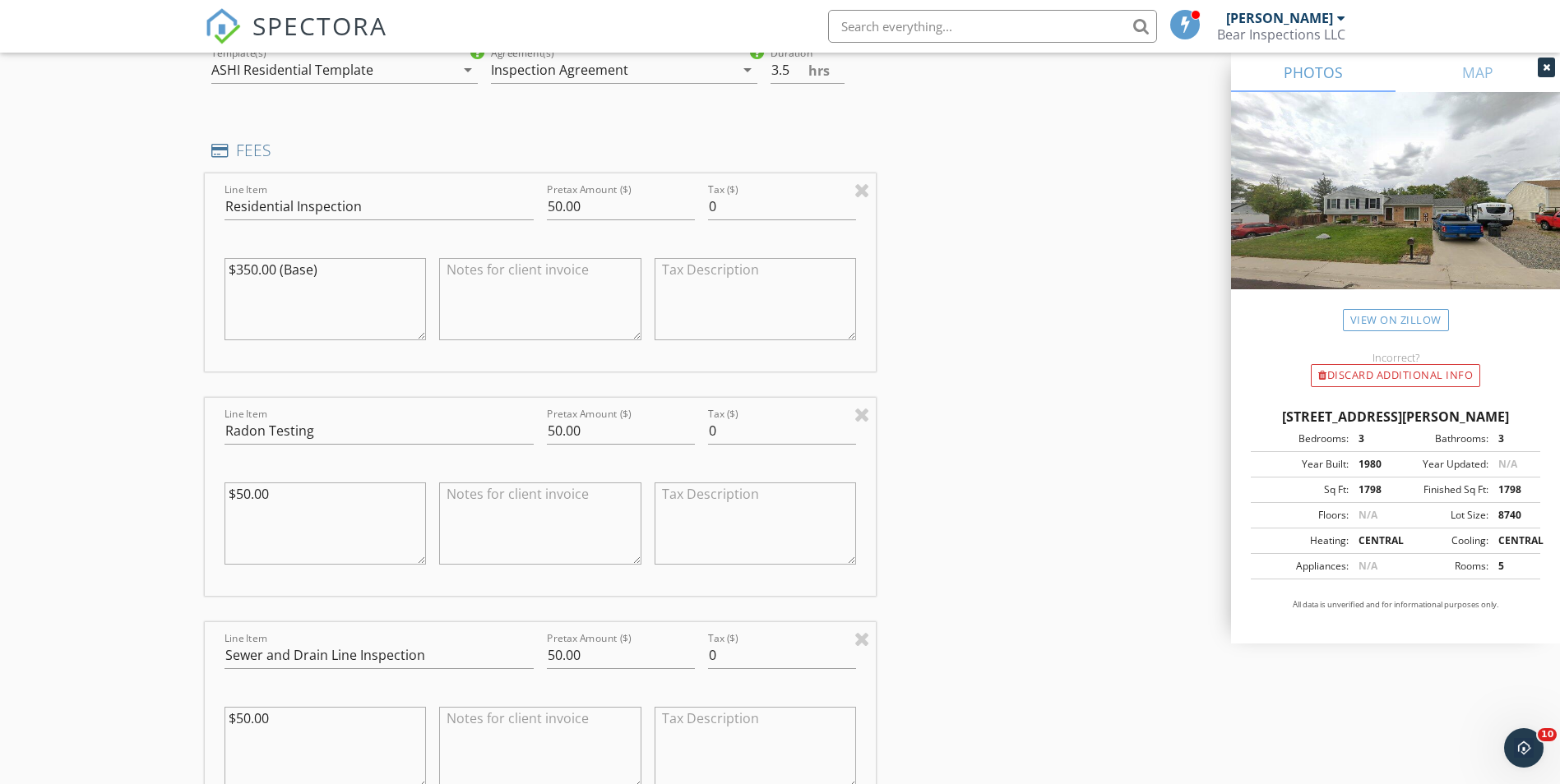
scroll to position [1063, 0]
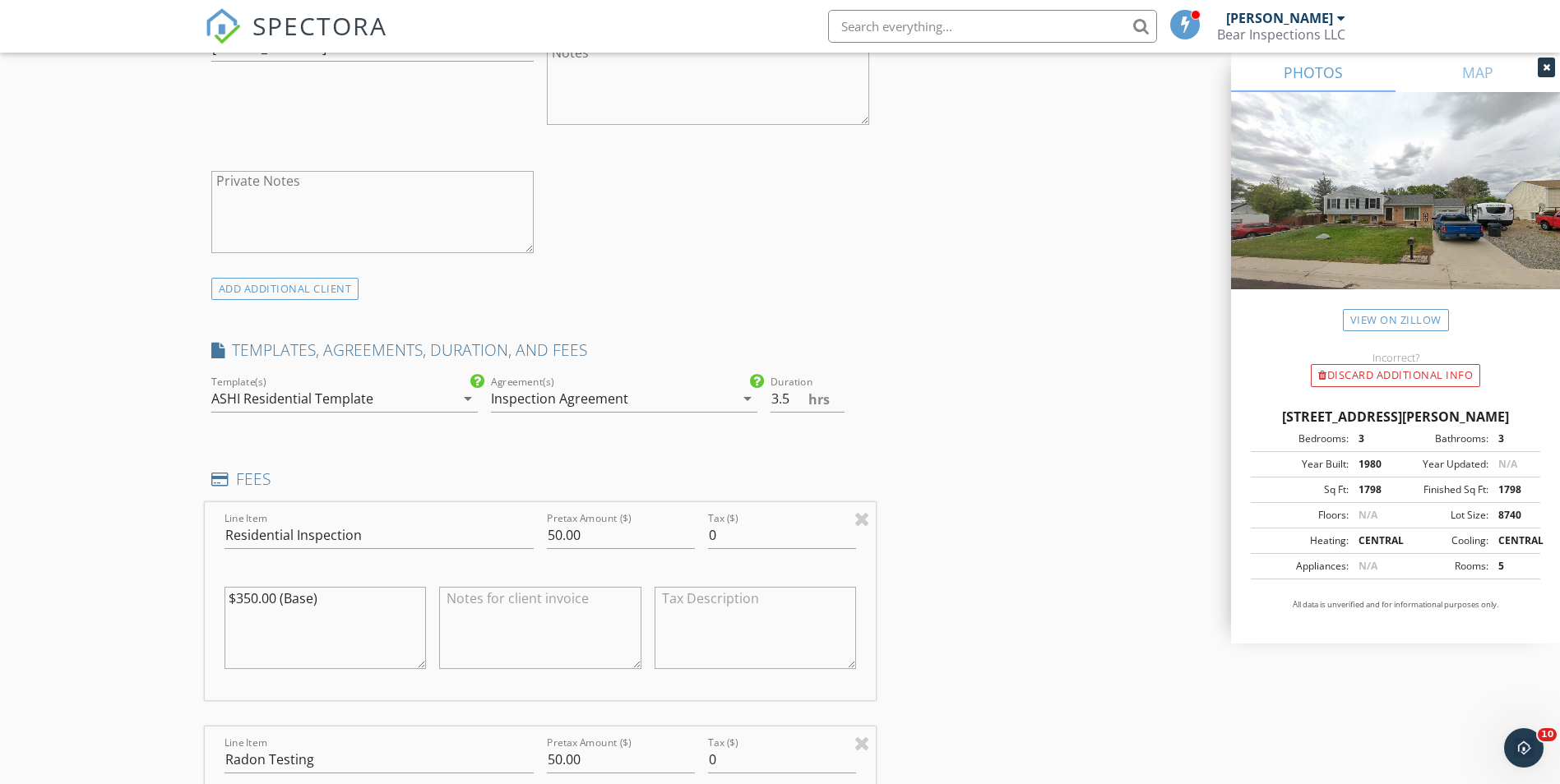
click at [391, 612] on textarea "$350.00 (Base)" at bounding box center [325, 628] width 202 height 82
click at [382, 607] on textarea "$350.00 (Base)" at bounding box center [325, 628] width 202 height 82
click at [388, 595] on textarea "$350.00 (Base)" at bounding box center [325, 628] width 202 height 82
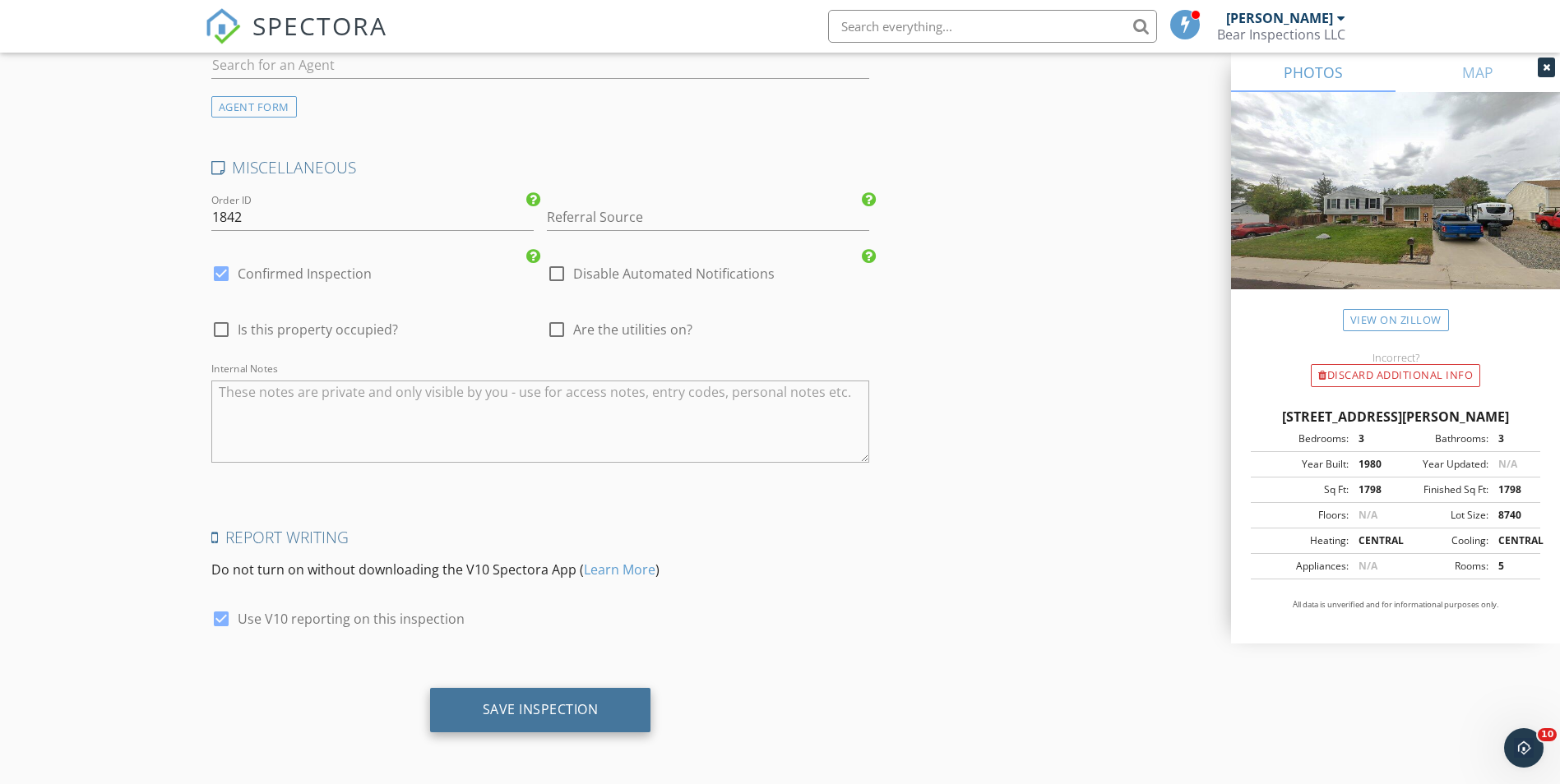
scroll to position [2872, 0]
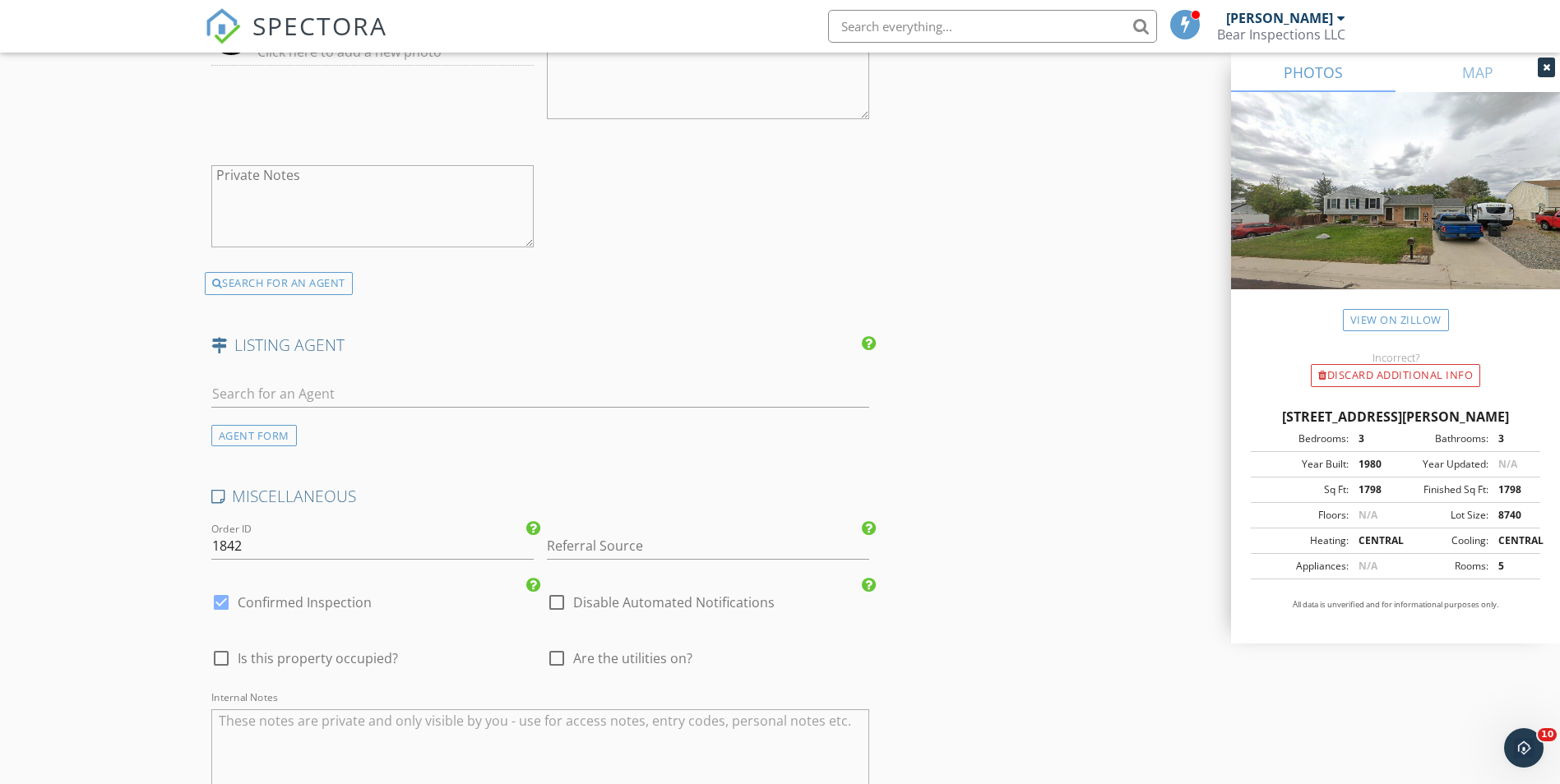
type textarea "$50.00"
click at [435, 392] on input "text" at bounding box center [540, 394] width 658 height 27
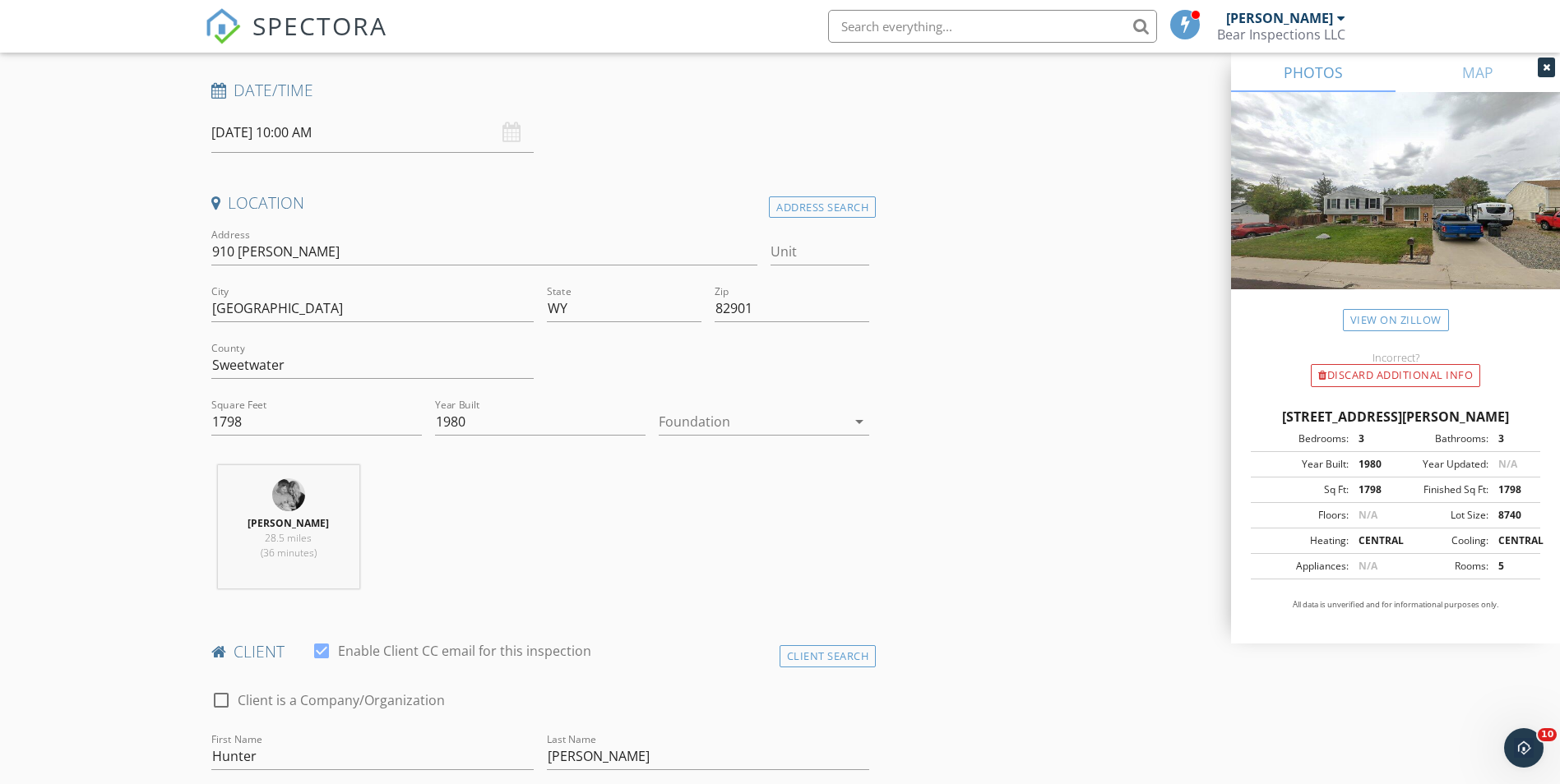
scroll to position [159, 0]
